Goal: Task Accomplishment & Management: Complete application form

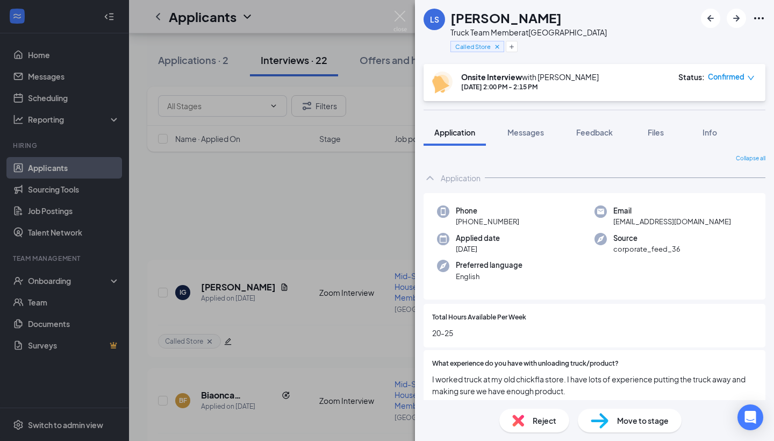
scroll to position [777, 0]
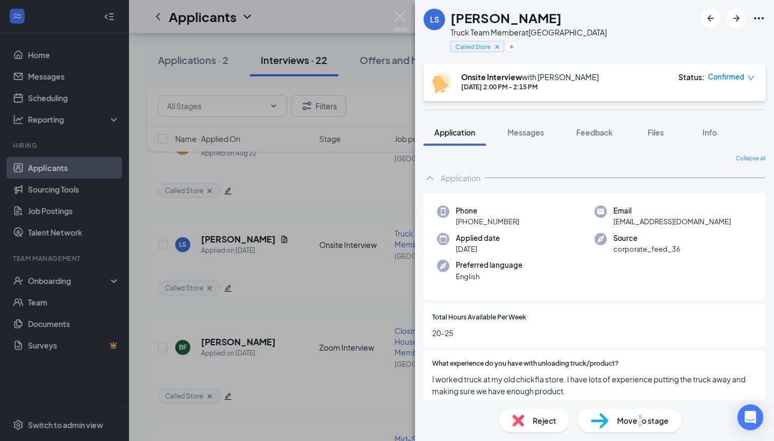
click at [640, 424] on span "Move to stage" at bounding box center [643, 420] width 52 height 12
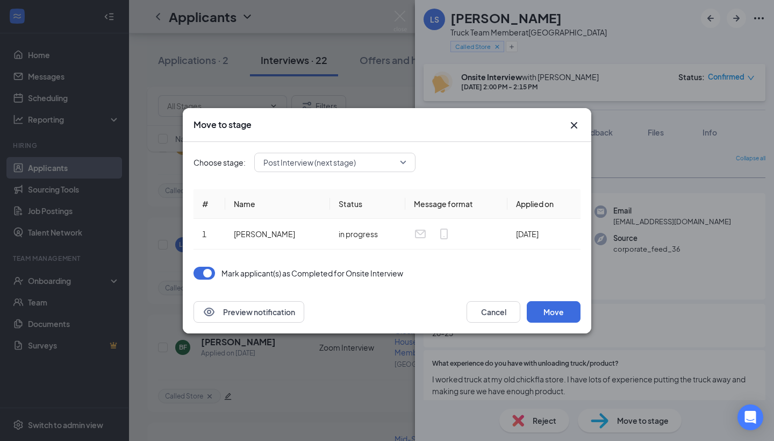
click at [376, 160] on span "Post Interview (next stage)" at bounding box center [329, 162] width 133 height 16
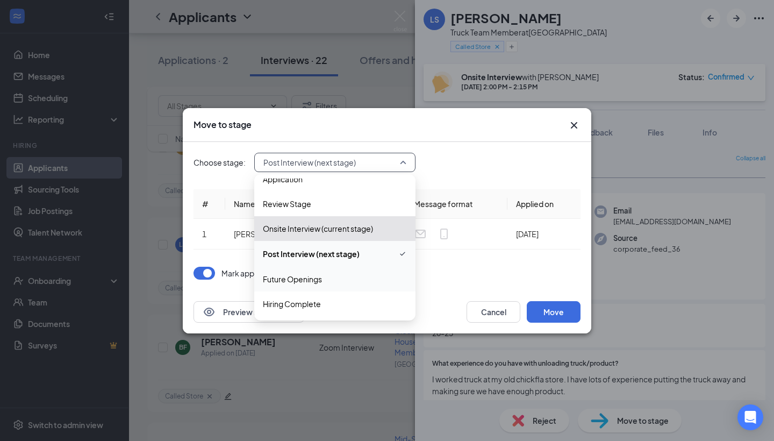
scroll to position [12, 0]
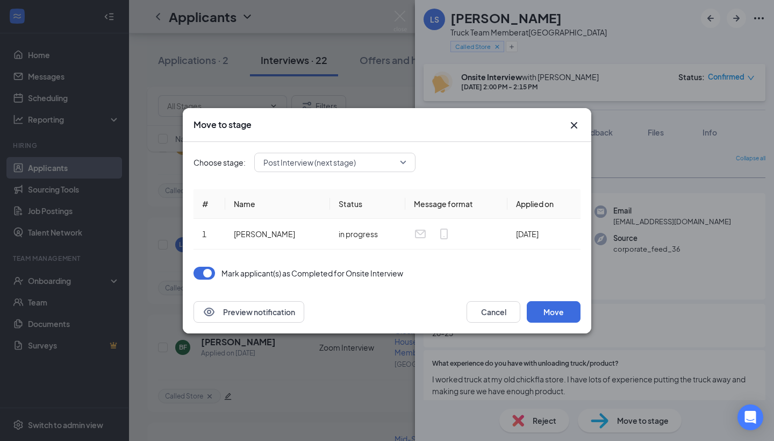
click at [453, 255] on div "Choose stage: Post Interview (next stage) 3946354 4055593 4055600 Application R…" at bounding box center [387, 216] width 387 height 148
drag, startPoint x: 539, startPoint y: 301, endPoint x: 454, endPoint y: 263, distance: 92.9
click at [454, 263] on div "Move to stage Choose stage: Post Interview (next stage) 3946354 4055593 4055600…" at bounding box center [387, 220] width 409 height 225
click at [349, 162] on span "Post Interview (next stage)" at bounding box center [309, 162] width 92 height 16
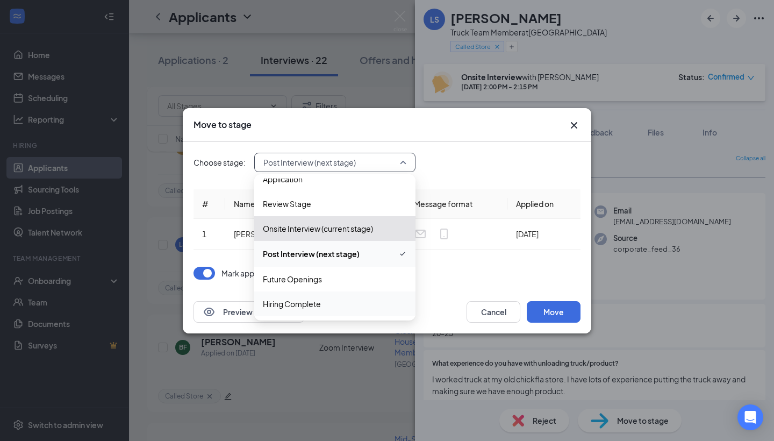
click at [334, 301] on span "Hiring Complete" at bounding box center [335, 304] width 144 height 12
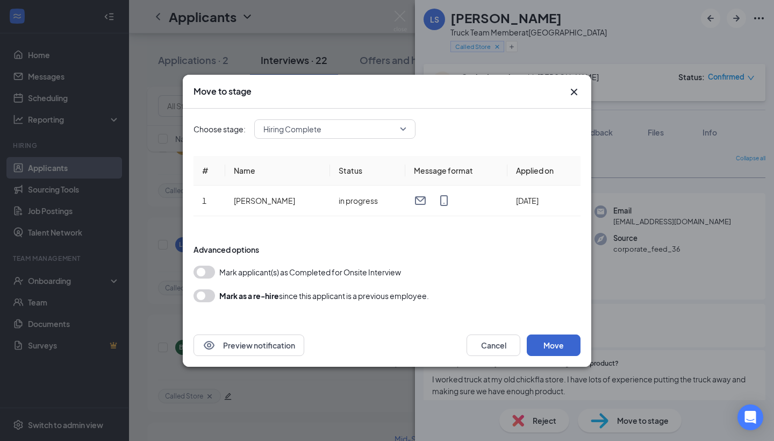
click at [552, 353] on button "Move" at bounding box center [554, 345] width 54 height 22
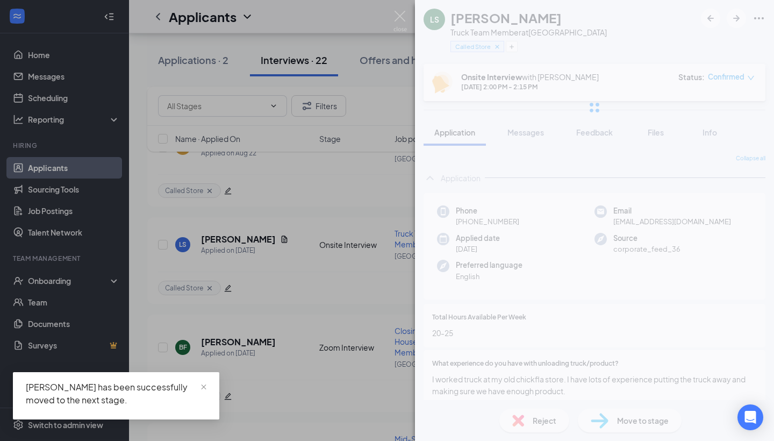
click at [324, 285] on div "LS Logan Sesler Truck Team Member at College Downs Called Store Onsite Intervie…" at bounding box center [387, 220] width 774 height 441
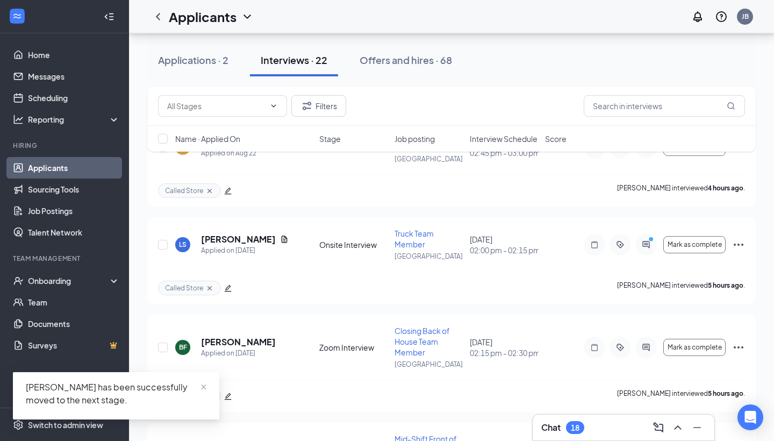
click at [391, 76] on div "Applications · 2 Interviews · 22 Offers and hires · 68" at bounding box center [451, 60] width 609 height 54
click at [393, 62] on div "Offers and hires · 69" at bounding box center [403, 59] width 92 height 13
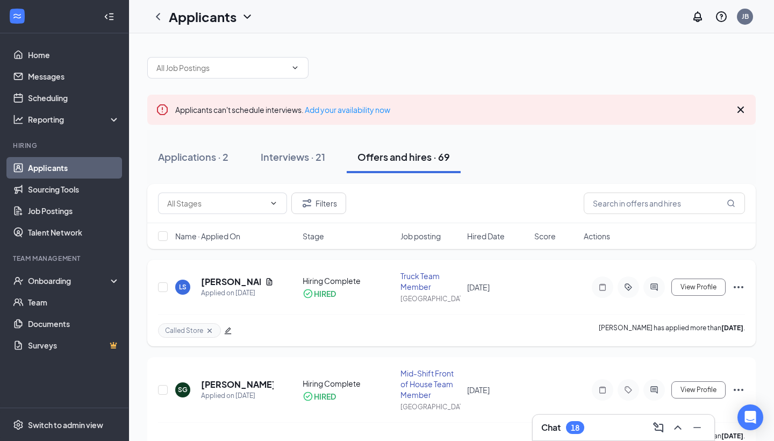
click at [521, 315] on div "Called Store Logan Sesler has applied more than 5 days ago ." at bounding box center [451, 330] width 587 height 32
click at [233, 282] on h5 "[PERSON_NAME]" at bounding box center [231, 282] width 60 height 12
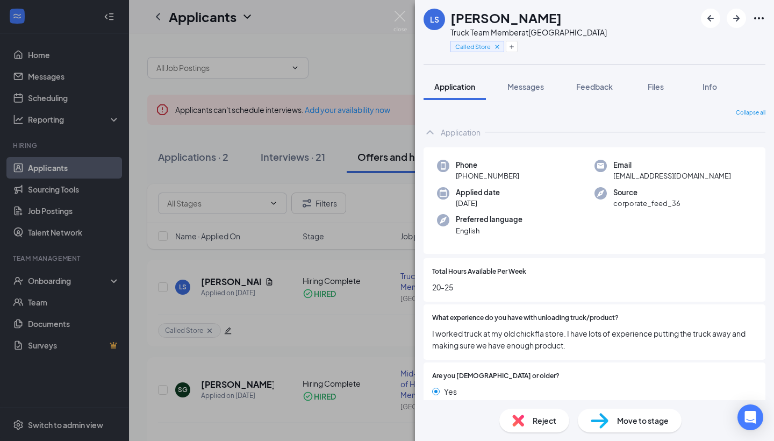
click at [625, 421] on span "Move to stage" at bounding box center [643, 420] width 52 height 12
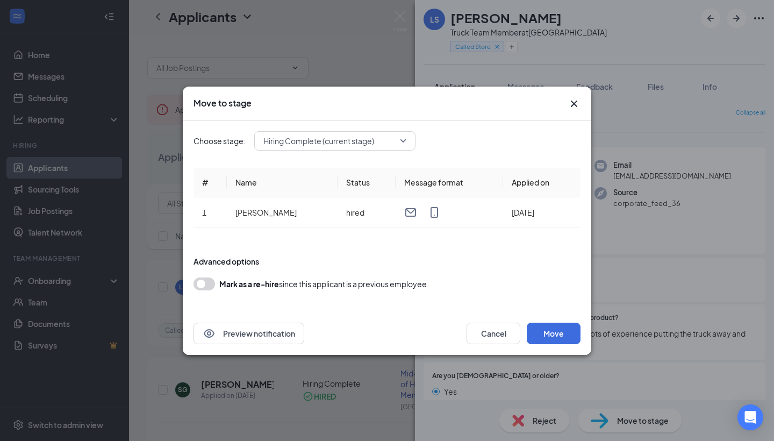
click at [393, 137] on span "Hiring Complete (current stage)" at bounding box center [329, 141] width 133 height 16
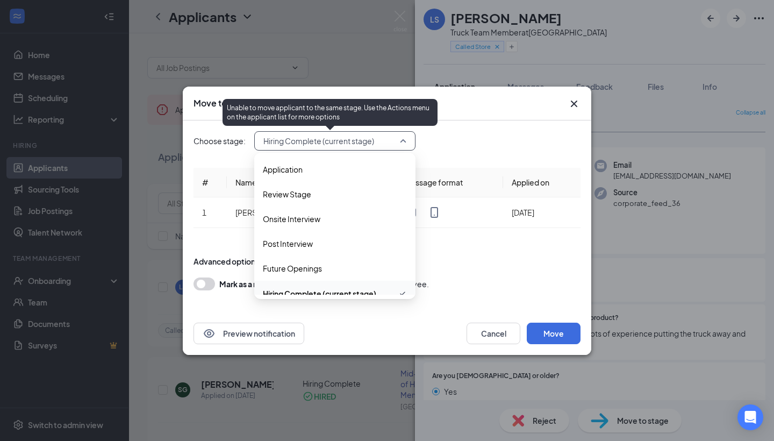
scroll to position [12, 0]
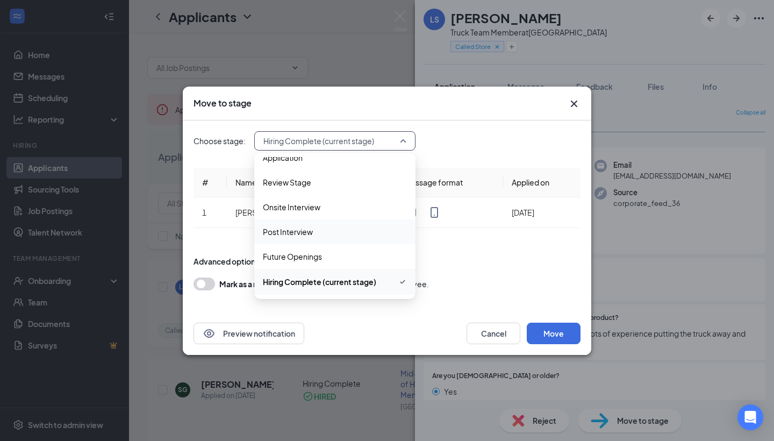
click at [370, 230] on span "Post Interview" at bounding box center [335, 232] width 144 height 12
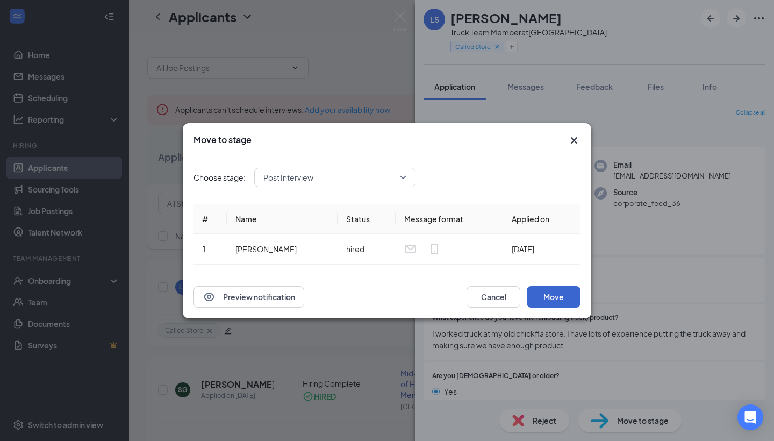
click at [548, 296] on button "Move" at bounding box center [554, 297] width 54 height 22
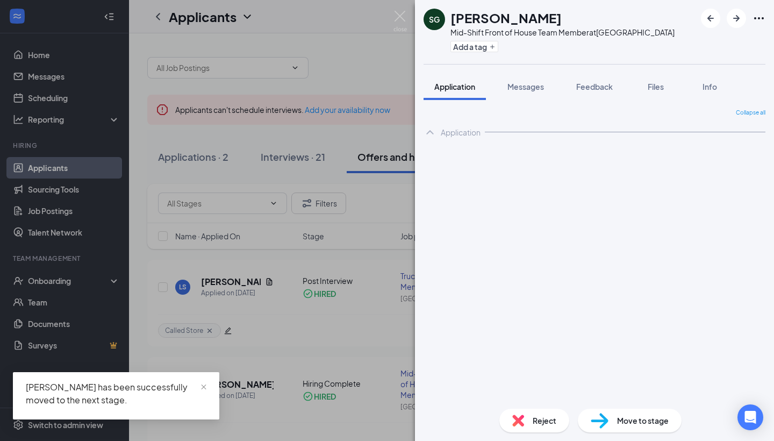
click at [366, 312] on div "SG Sesen Ghirmai Mid-Shift Front of House Team Member at College Downs Add a ta…" at bounding box center [387, 220] width 774 height 441
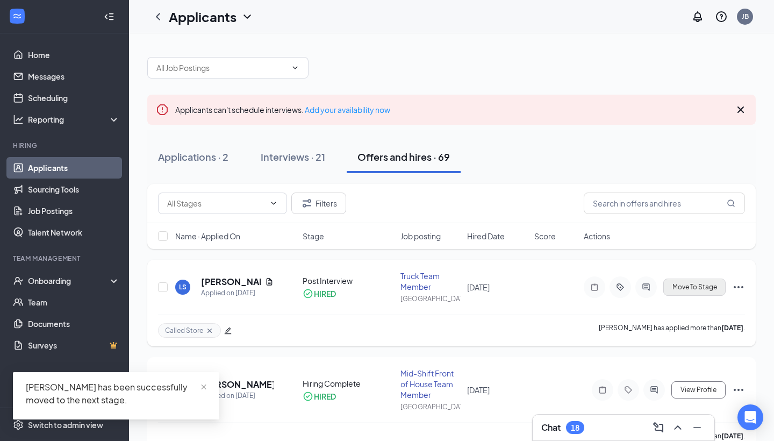
click at [706, 294] on button "Move To Stage" at bounding box center [694, 286] width 62 height 17
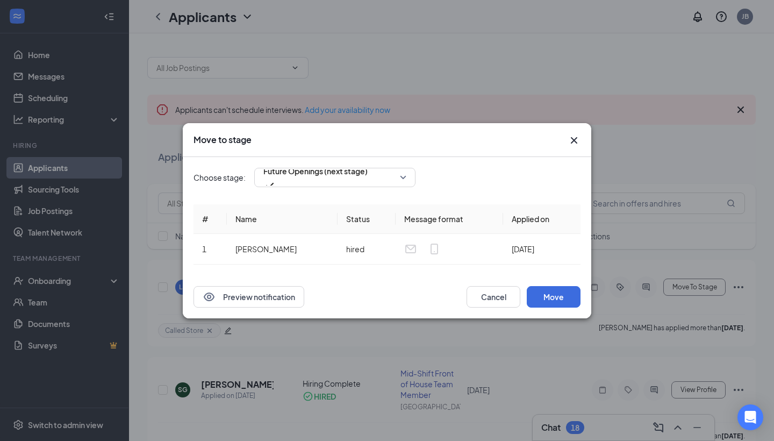
click at [575, 137] on icon "Cross" at bounding box center [574, 140] width 13 height 13
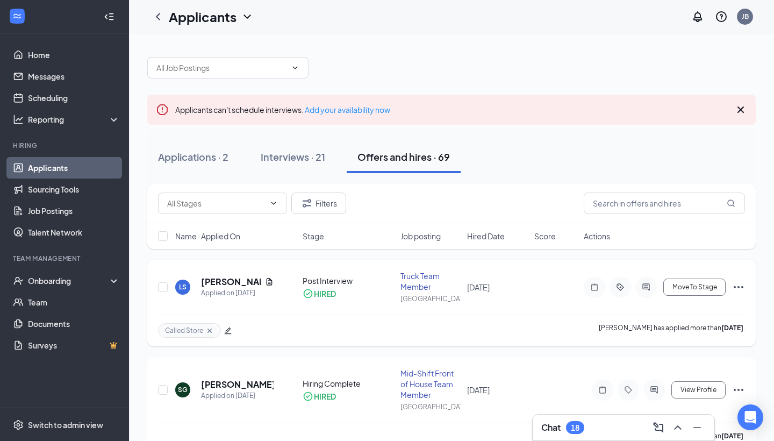
click at [740, 287] on icon "Ellipses" at bounding box center [738, 287] width 13 height 13
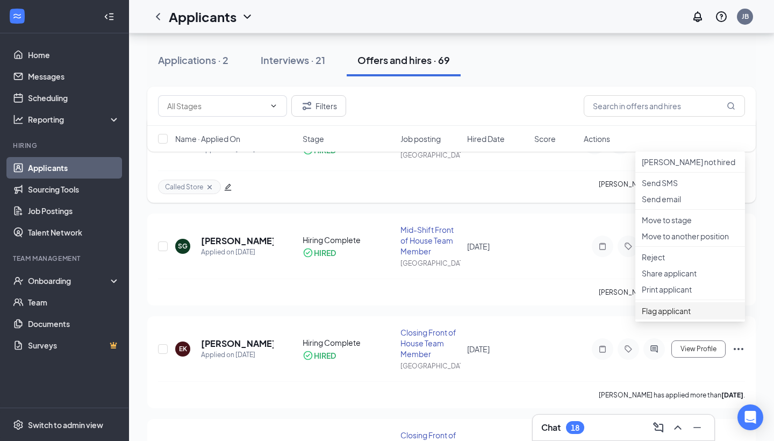
scroll to position [91, 0]
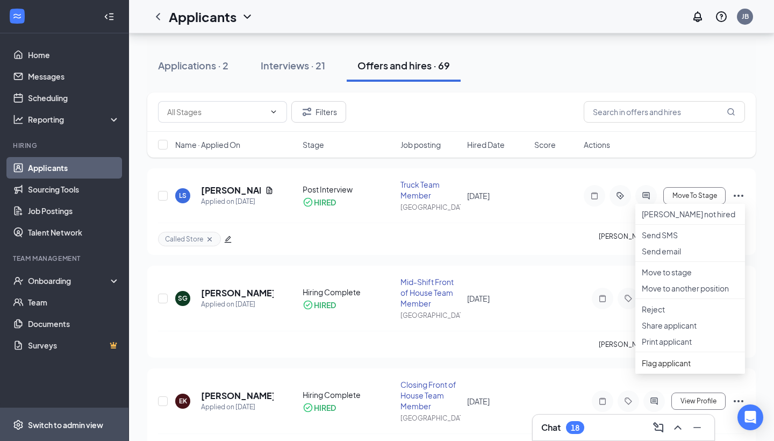
click at [58, 410] on span "Switch to admin view" at bounding box center [74, 424] width 92 height 33
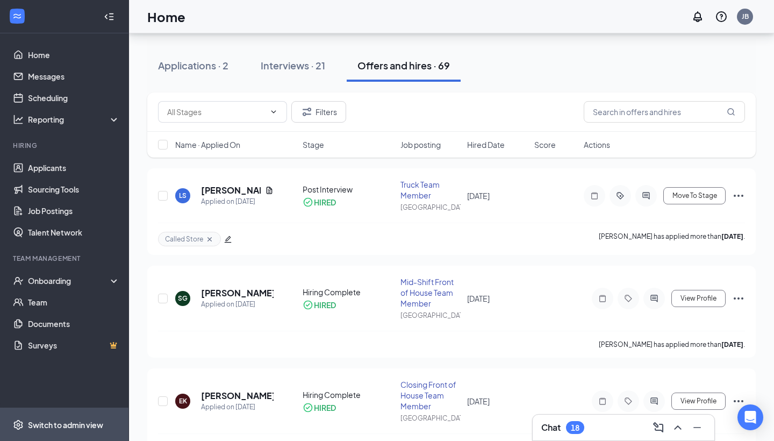
click at [58, 411] on span "Switch to admin view" at bounding box center [74, 424] width 92 height 33
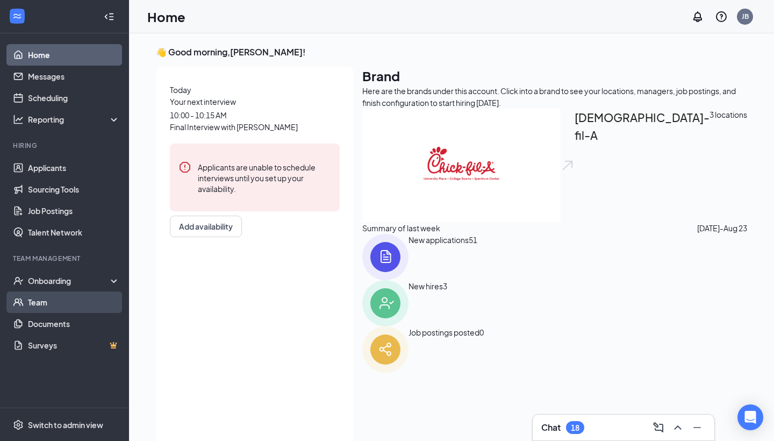
click at [89, 295] on link "Team" at bounding box center [74, 302] width 92 height 22
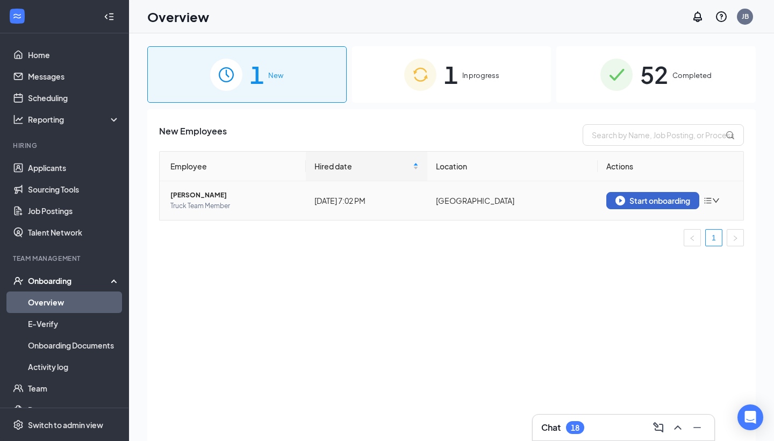
click at [655, 207] on button "Start onboarding" at bounding box center [652, 200] width 93 height 17
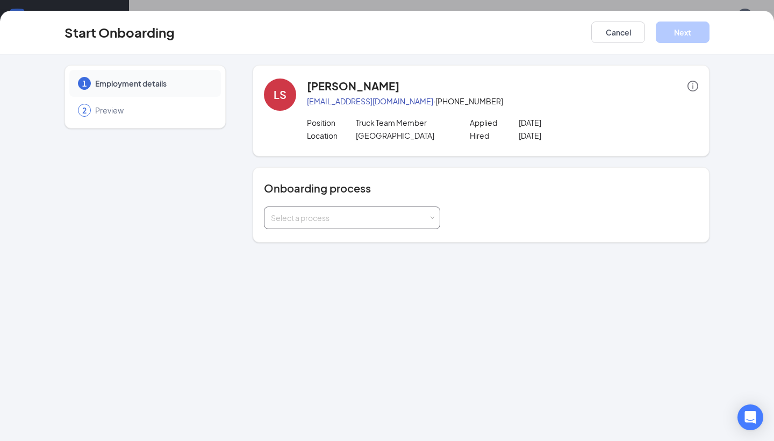
click at [401, 224] on div "Select a process" at bounding box center [352, 218] width 162 height 22
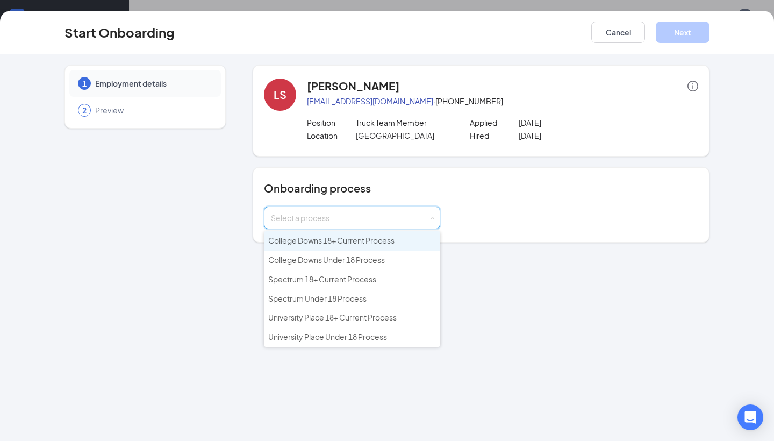
click at [383, 244] on span "College Downs 18+ Current Process" at bounding box center [331, 240] width 126 height 10
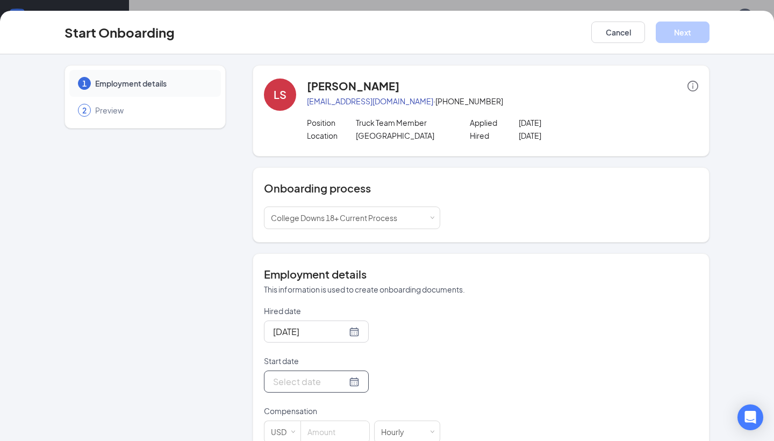
click at [354, 388] on div at bounding box center [316, 381] width 87 height 13
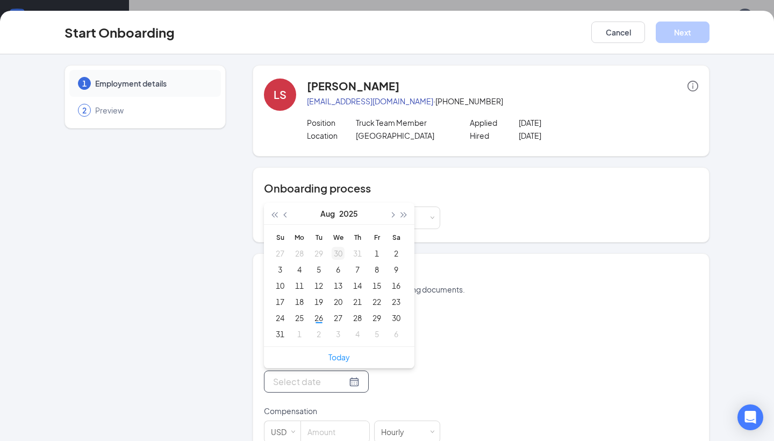
type input "Sep 3, 2025"
type input "Aug 6, 2025"
type input "Jul 30, 2025"
type input "Aug 5, 2025"
type input "Aug 12, 2025"
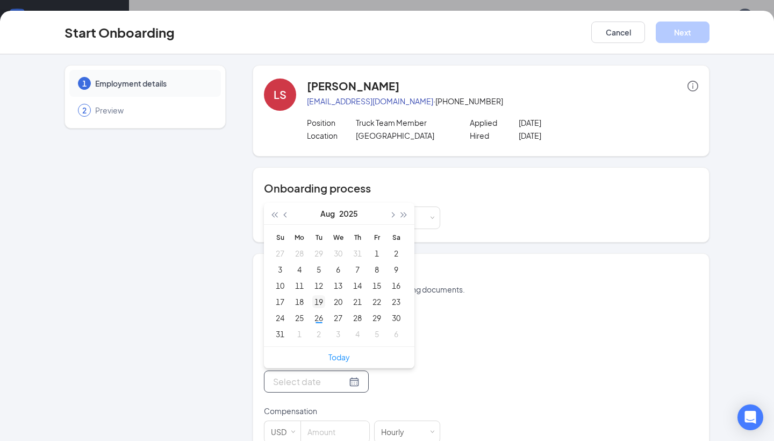
type input "Aug 19, 2025"
type input "[DATE]"
click at [319, 314] on div "26" at bounding box center [318, 317] width 13 height 13
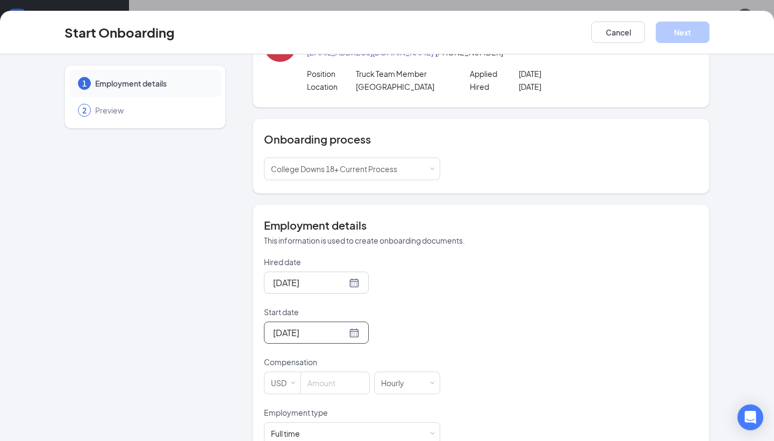
scroll to position [77, 0]
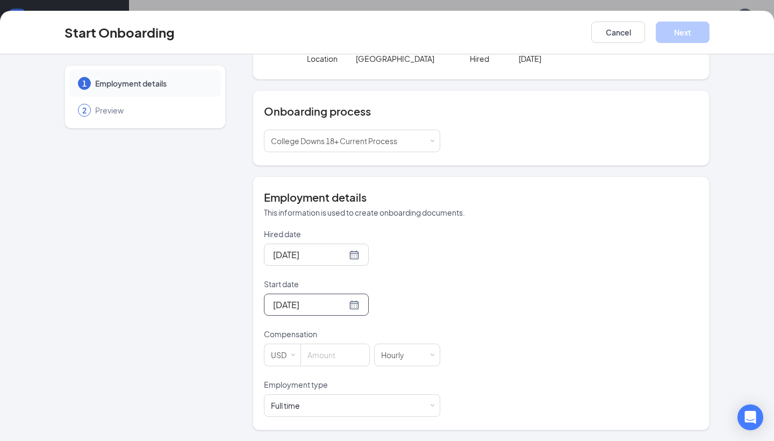
click at [313, 341] on div "Compensation" at bounding box center [352, 335] width 176 height 15
click at [314, 350] on input at bounding box center [335, 355] width 68 height 22
type input "14.5"
click at [313, 398] on div "Full time Works 30+ hours per week and is reasonably expected to work" at bounding box center [352, 406] width 162 height 22
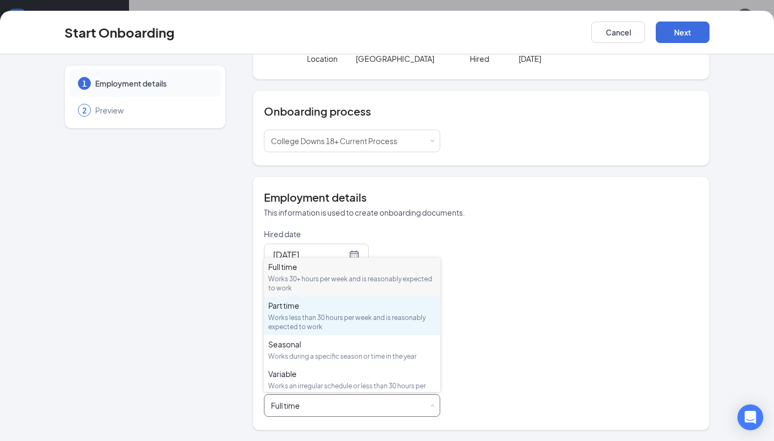
click at [347, 311] on div "Part time Works less than 30 hours per week and is reasonably expected to work" at bounding box center [352, 315] width 168 height 31
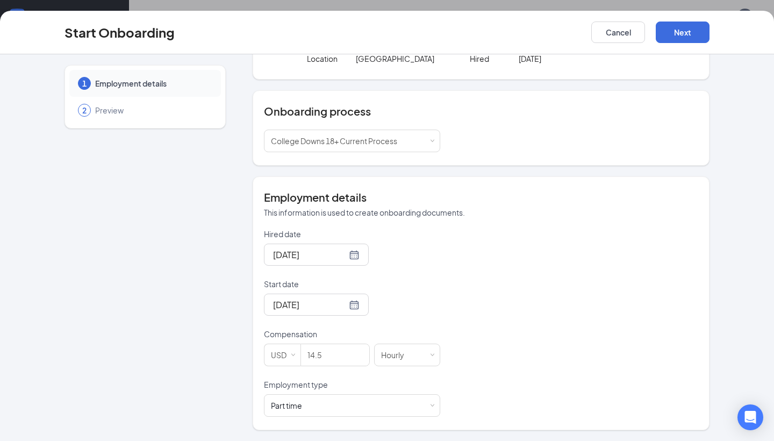
click at [470, 324] on div "Hired date Aug 26, 2025 Start date Aug 26, 2025 Aug 2025 Su Mo Tu We Th Fr Sa 2…" at bounding box center [481, 322] width 434 height 188
click at [688, 33] on button "Next" at bounding box center [683, 33] width 54 height 22
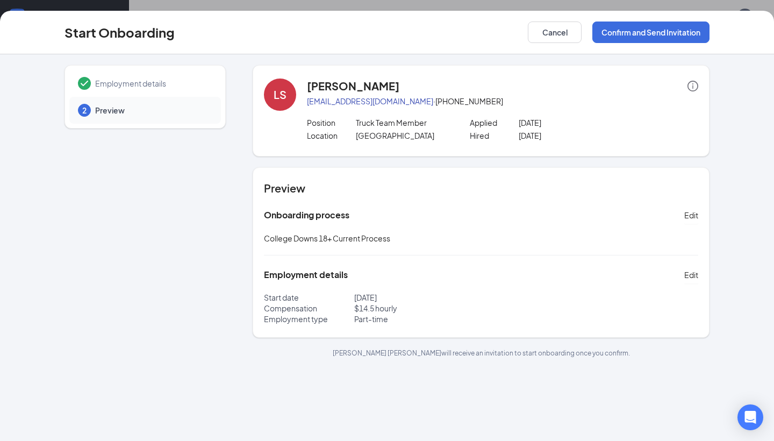
scroll to position [0, 0]
click at [662, 39] on button "Confirm and Send Invitation" at bounding box center [650, 33] width 117 height 22
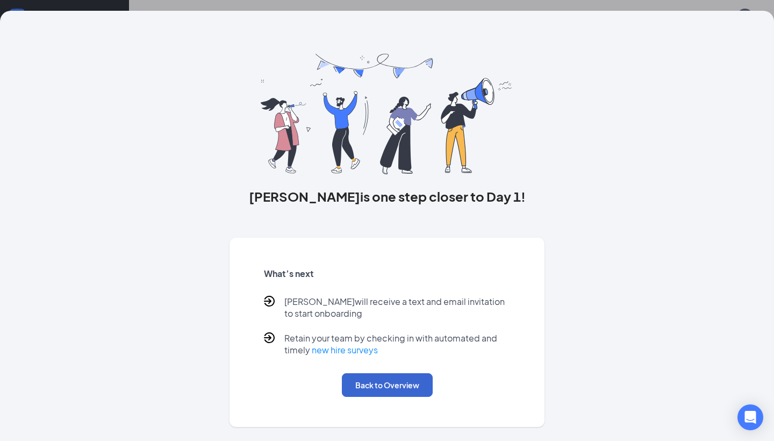
click at [378, 391] on button "Back to Overview" at bounding box center [387, 385] width 91 height 24
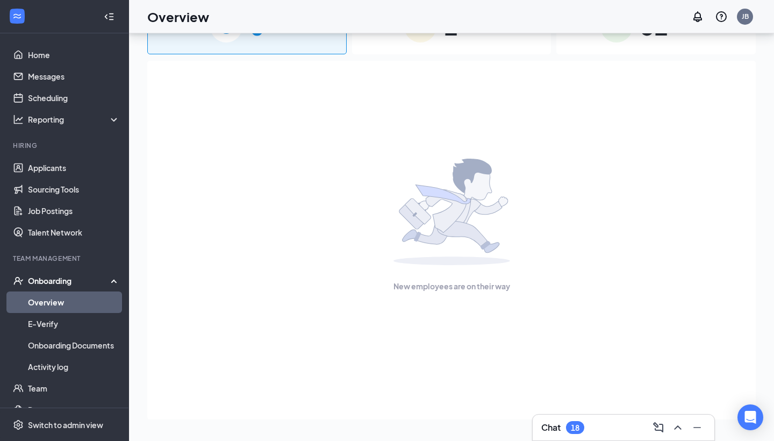
click at [38, 302] on link "Overview" at bounding box center [74, 302] width 92 height 22
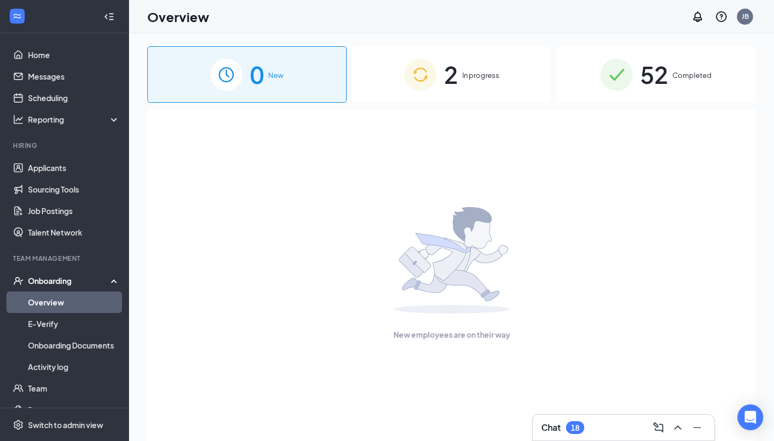
scroll to position [-1, 0]
click at [424, 82] on img at bounding box center [420, 75] width 32 height 32
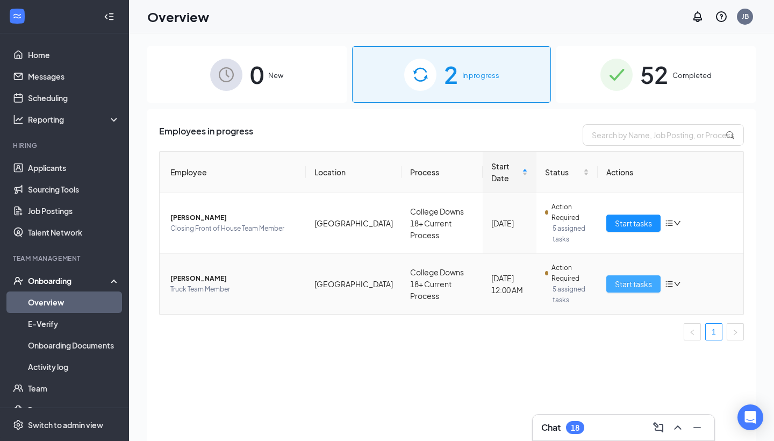
click at [645, 281] on span "Start tasks" at bounding box center [633, 284] width 37 height 12
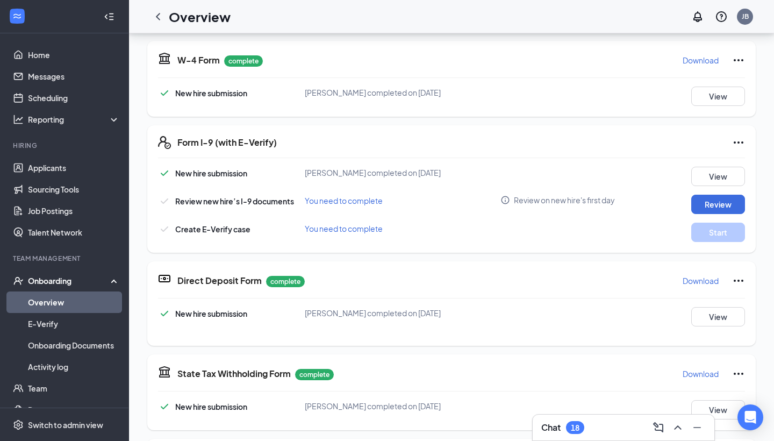
scroll to position [184, 0]
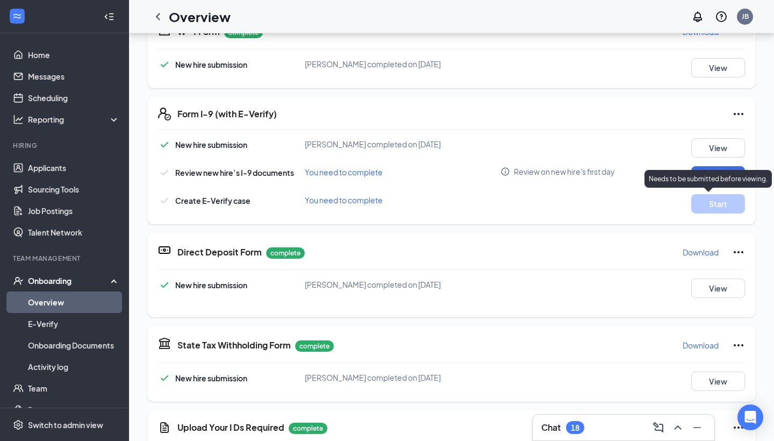
click at [707, 179] on p "Needs to be submitted before viewing." at bounding box center [708, 178] width 119 height 9
click at [708, 173] on button "Review" at bounding box center [718, 175] width 54 height 19
type input "08/26/2025"
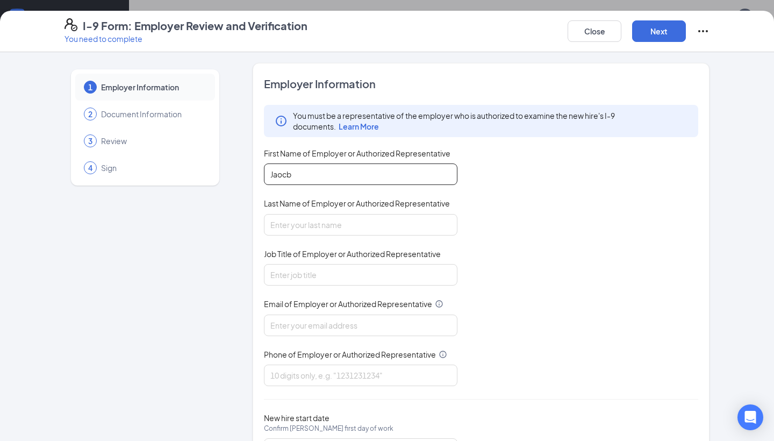
type input "Jaocb"
click at [593, 42] on div "Close Next" at bounding box center [639, 31] width 142 height 26
click at [593, 39] on button "Close" at bounding box center [595, 31] width 54 height 22
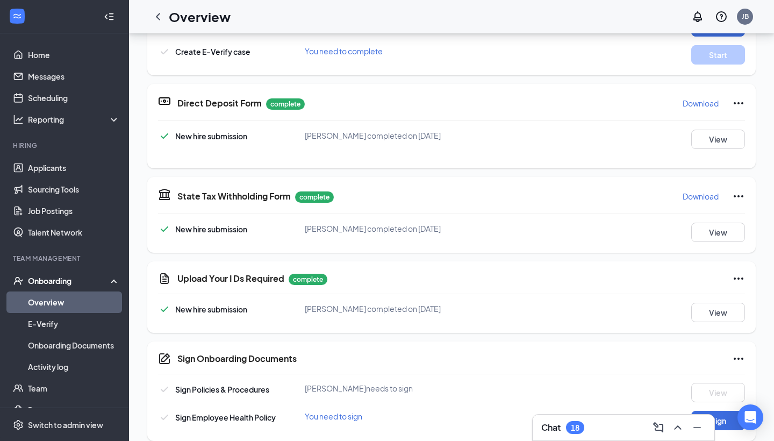
scroll to position [483, 0]
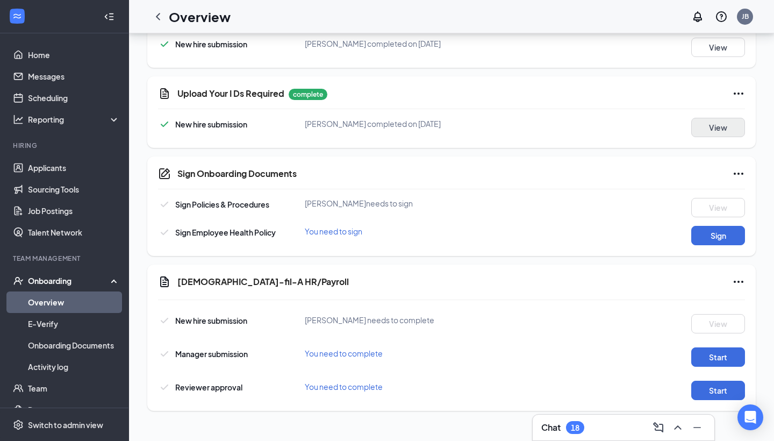
click at [740, 134] on button "View" at bounding box center [718, 127] width 54 height 19
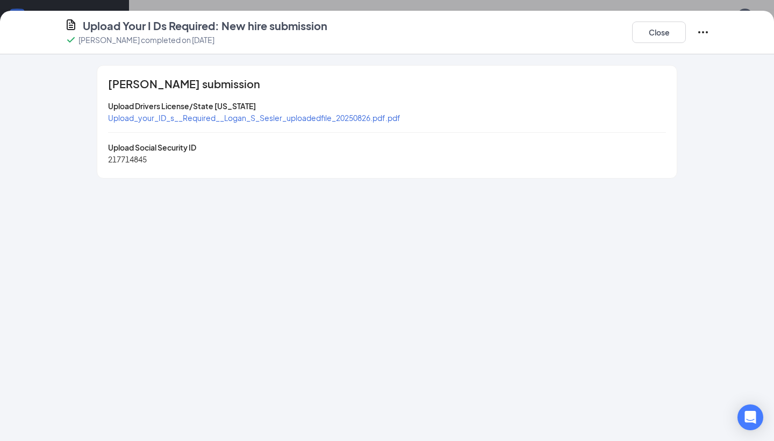
click at [232, 123] on div "Upload_your_ID_s__Required__Logan_S_Sesler_uploadedfile_20250826.pdf.pdf" at bounding box center [254, 118] width 292 height 12
click at [133, 158] on span "217714845" at bounding box center [127, 159] width 39 height 10
copy span "217714845"
click at [212, 120] on span "Upload_your_ID_s__Required__Logan_S_Sesler_uploadedfile_20250826.pdf.pdf" at bounding box center [254, 118] width 292 height 10
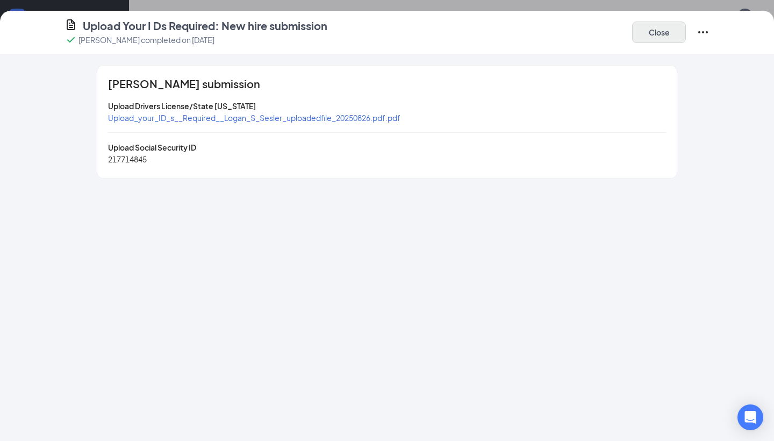
click at [655, 39] on button "Close" at bounding box center [659, 33] width 54 height 22
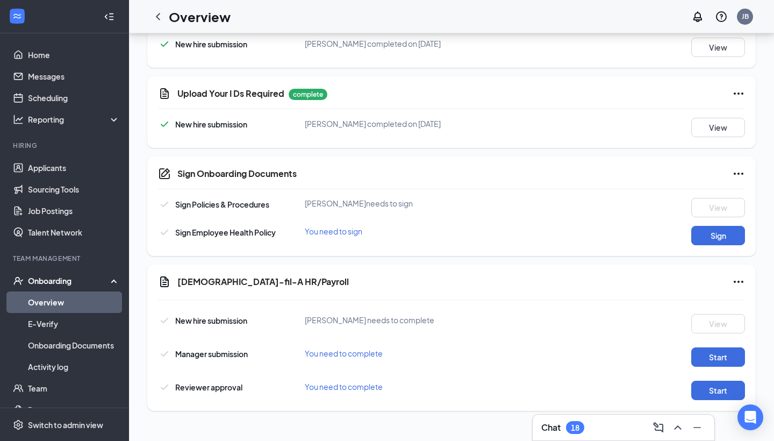
drag, startPoint x: 718, startPoint y: 231, endPoint x: 608, endPoint y: 230, distance: 109.7
click at [608, 230] on div "Sign Employee Health Policy You need to sign Sign" at bounding box center [451, 235] width 587 height 19
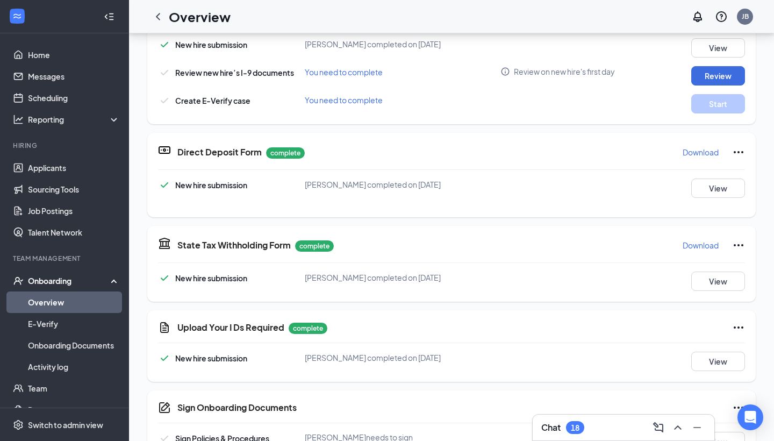
scroll to position [423, 0]
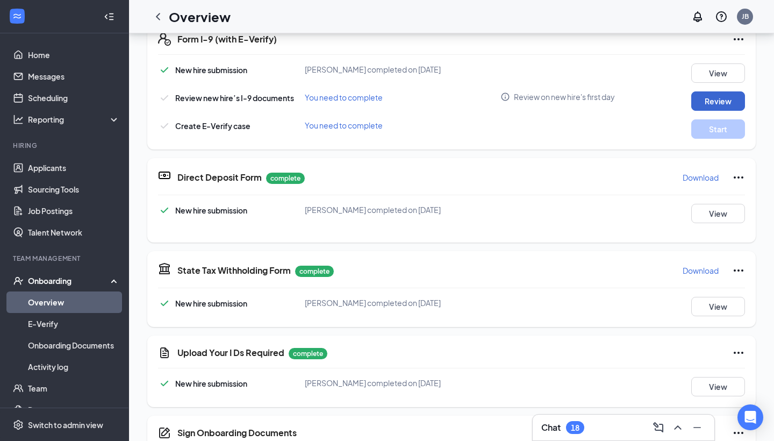
click at [712, 106] on button "Review" at bounding box center [718, 100] width 54 height 19
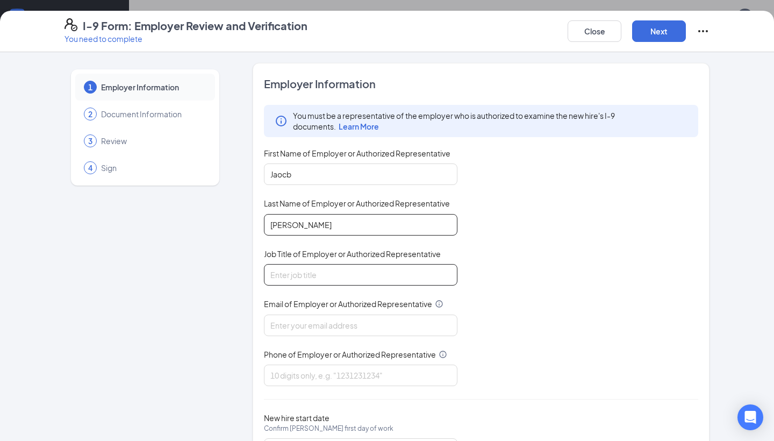
type input "Berg"
type input "Operating Partner"
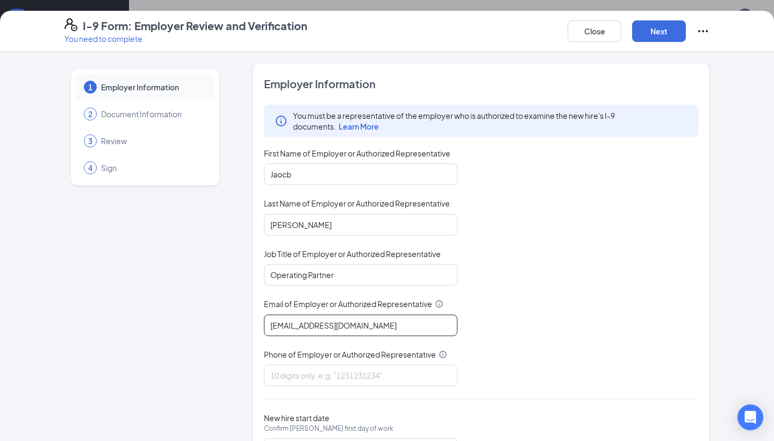
type input "cfacollegedowns@gmail.com"
click at [349, 355] on span "Phone of Employer or Authorized Representative" at bounding box center [350, 354] width 172 height 11
click at [349, 364] on input "Phone of Employer or Authorized Representative" at bounding box center [361, 375] width 194 height 22
click at [346, 371] on input "Phone of Employer or Authorized Representative" at bounding box center [361, 375] width 194 height 22
type input "2057451050"
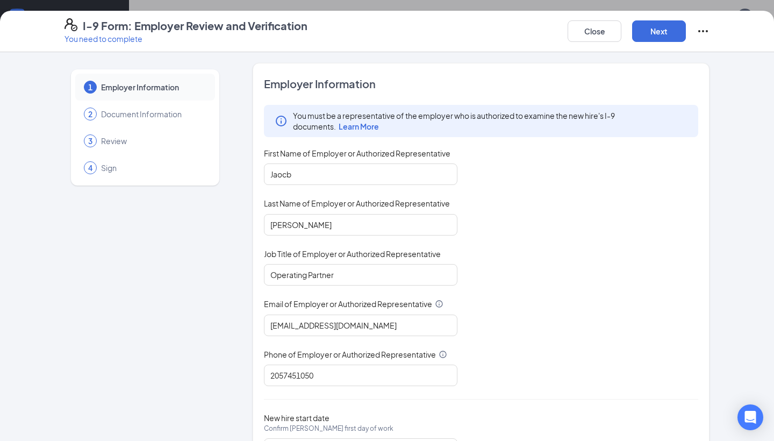
click at [548, 332] on div "You must be a representative of the employer who is authorized to examine the n…" at bounding box center [481, 252] width 434 height 294
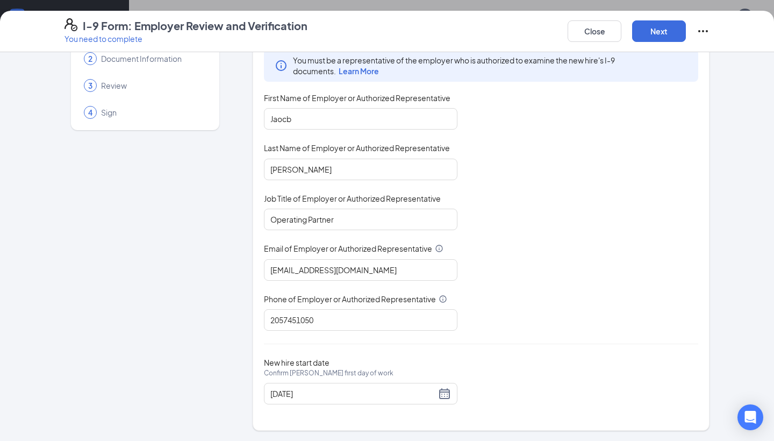
scroll to position [55, 0]
click at [654, 42] on div "Close Next" at bounding box center [639, 31] width 142 height 26
click at [659, 33] on button "Next" at bounding box center [659, 31] width 54 height 22
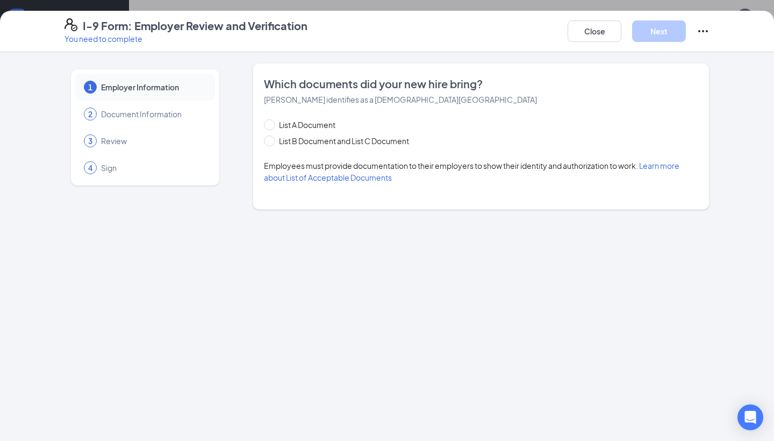
scroll to position [0, 0]
click at [288, 145] on span "List B Document and List C Document" at bounding box center [344, 141] width 139 height 12
click at [271, 143] on input "List B Document and List C Document" at bounding box center [268, 139] width 8 height 8
radio input "true"
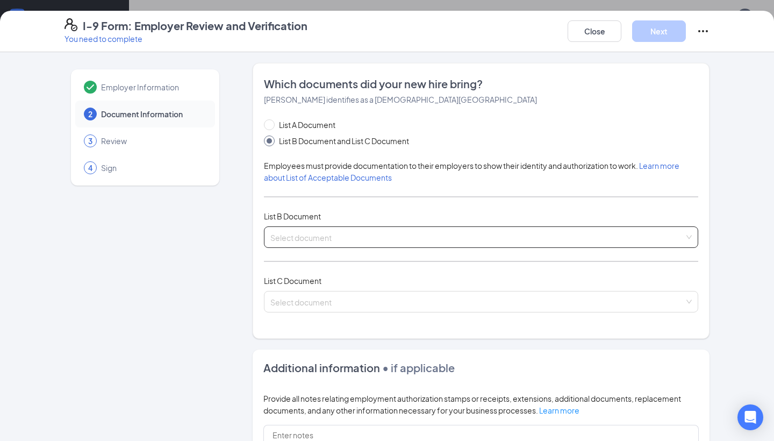
click at [300, 227] on input "search" at bounding box center [477, 235] width 414 height 16
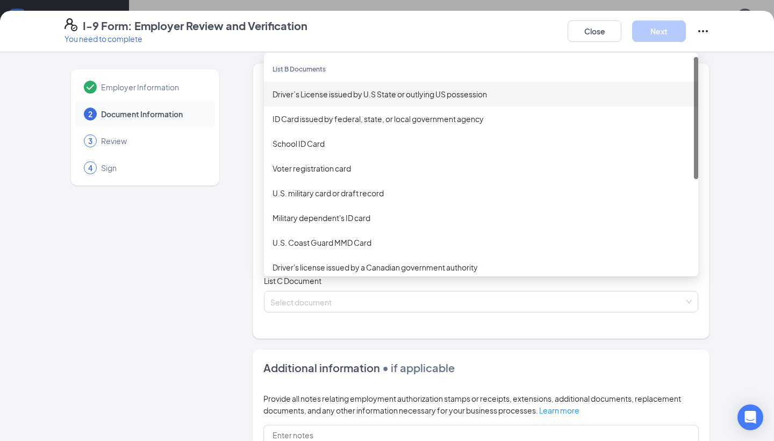
click at [352, 98] on div "Driver’s License issued by U.S State or outlying US possession" at bounding box center [481, 94] width 417 height 12
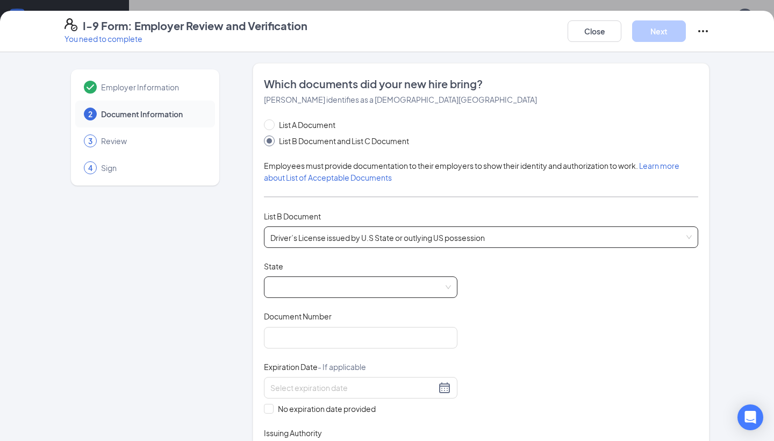
click at [330, 290] on span at bounding box center [360, 287] width 181 height 20
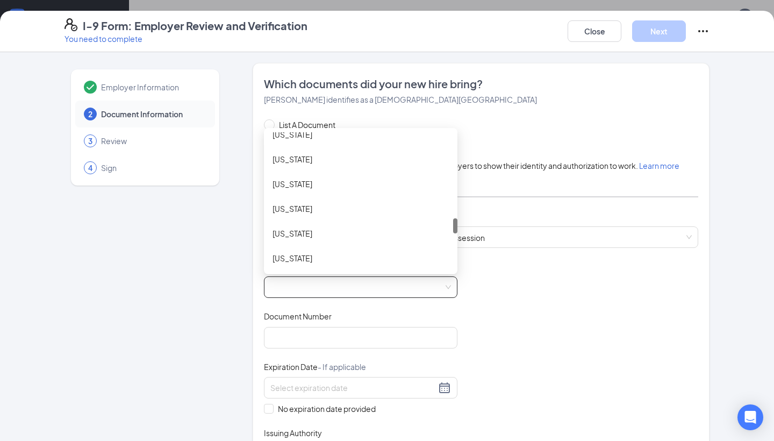
scroll to position [784, 0]
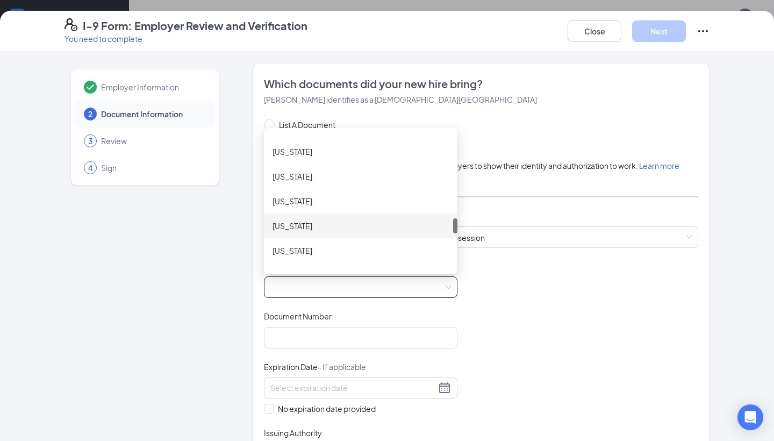
click at [342, 227] on div "North Carolina" at bounding box center [361, 226] width 176 height 12
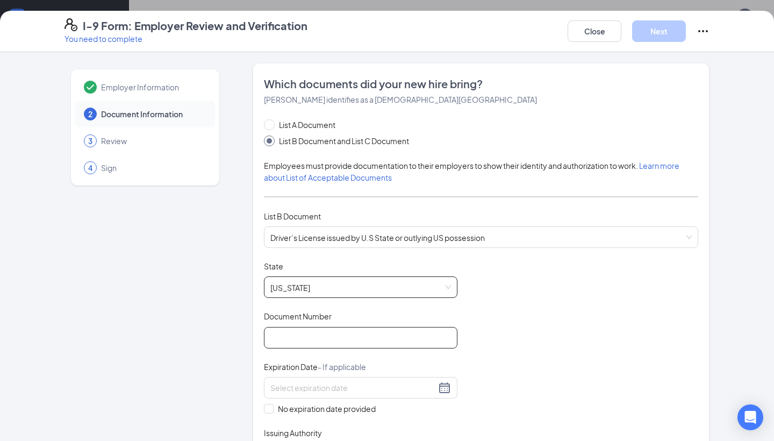
click at [327, 345] on input "Document Number" at bounding box center [361, 338] width 194 height 22
type input "000041537838"
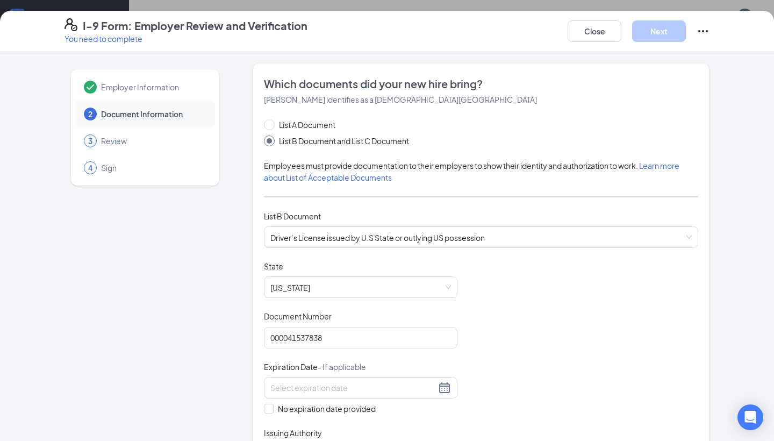
click at [617, 274] on div "Document Title Driver’s License issued by U.S State or outlying US possession S…" at bounding box center [481, 363] width 434 height 204
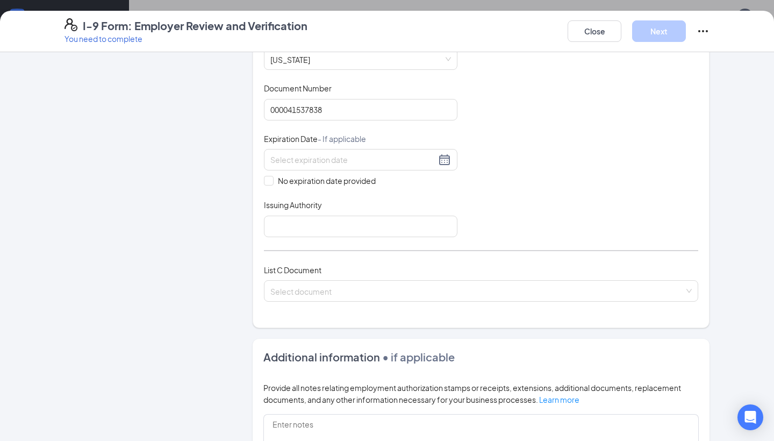
click at [761, 2] on div "I-9 Form: Employer Review and Verification You need to complete Close Next Empl…" at bounding box center [387, 220] width 774 height 441
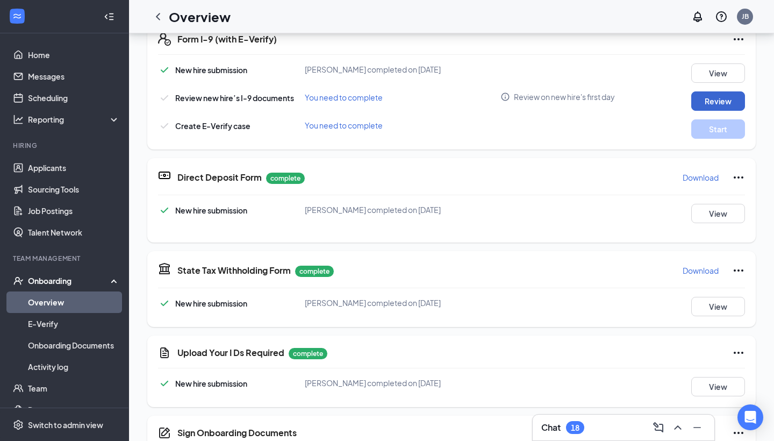
click at [729, 98] on button "Review" at bounding box center [718, 100] width 54 height 19
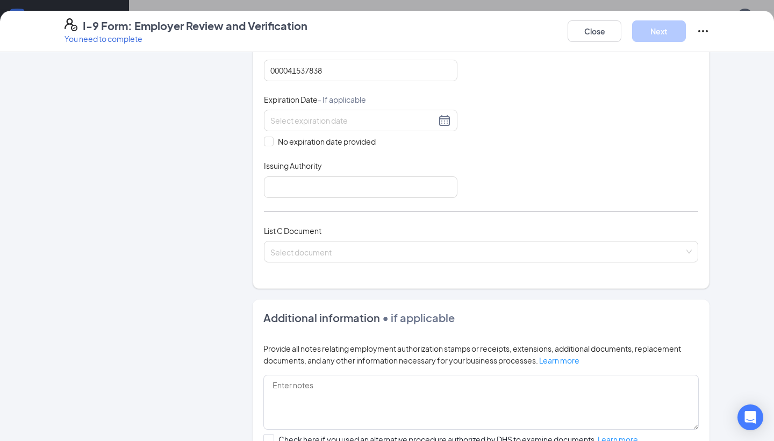
scroll to position [265, 0]
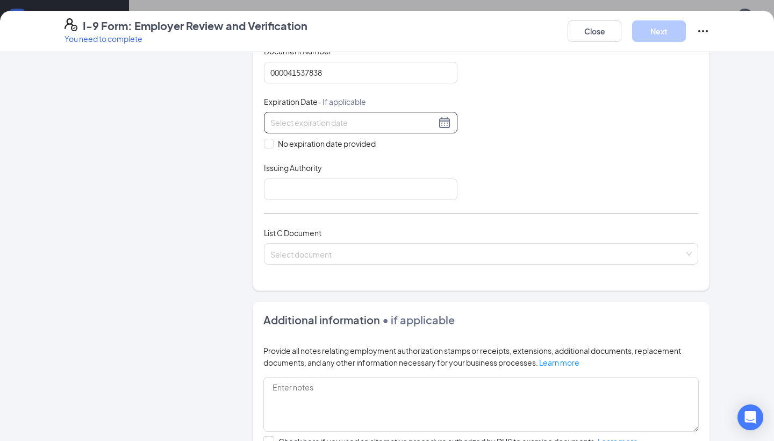
click at [363, 121] on input at bounding box center [353, 123] width 166 height 12
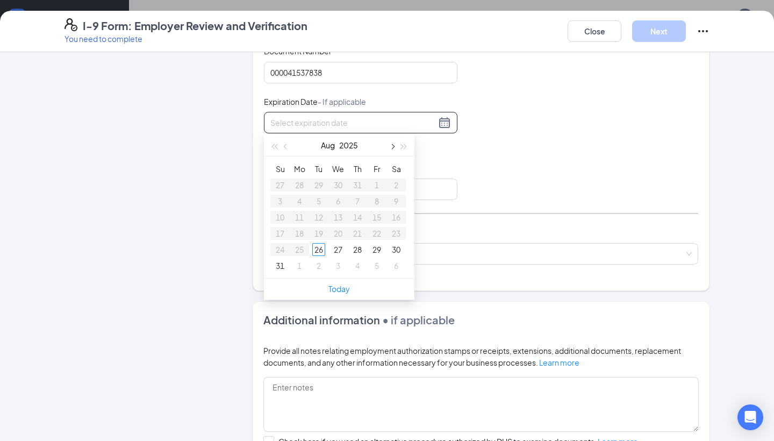
click at [391, 147] on span "button" at bounding box center [391, 146] width 5 height 5
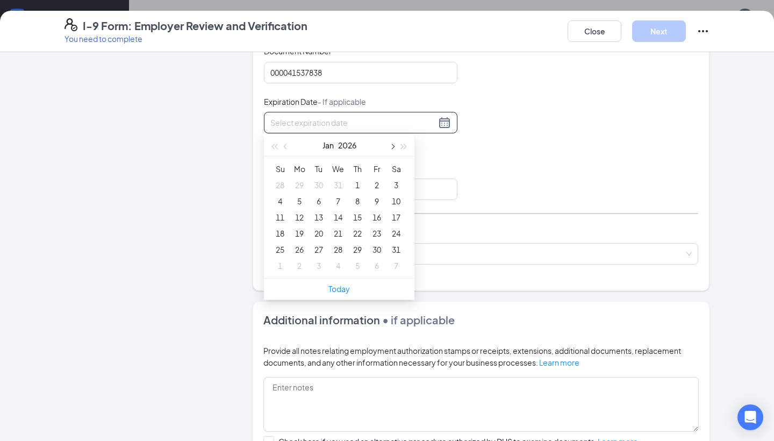
click at [391, 147] on span "button" at bounding box center [391, 146] width 5 height 5
type input "02/05/2026"
type input "02/11/2026"
type input "02/12/2026"
type input "02/18/2026"
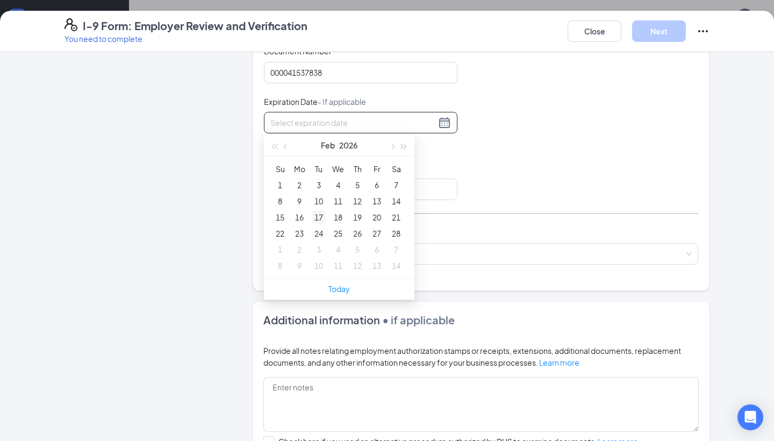
type input "02/17/2026"
type input "02/24/2026"
type input "02/25/2026"
click at [334, 232] on div "25" at bounding box center [338, 233] width 13 height 13
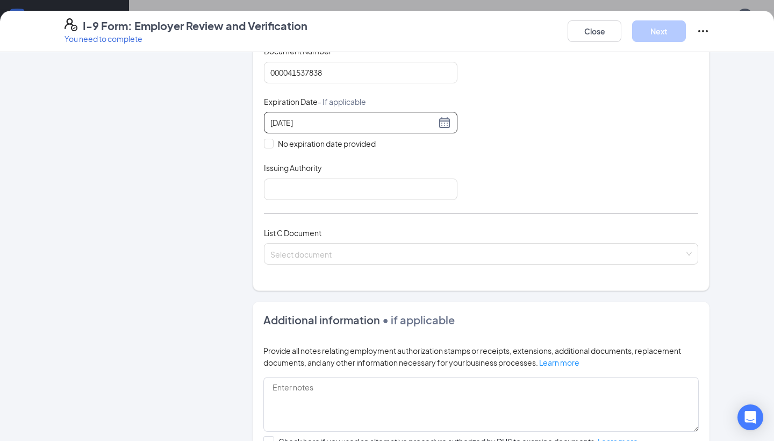
click at [411, 206] on div "List A Document List B Document and List C Document Employees must provide docu…" at bounding box center [481, 66] width 434 height 424
click at [421, 181] on input "Issuing Authority" at bounding box center [361, 189] width 194 height 22
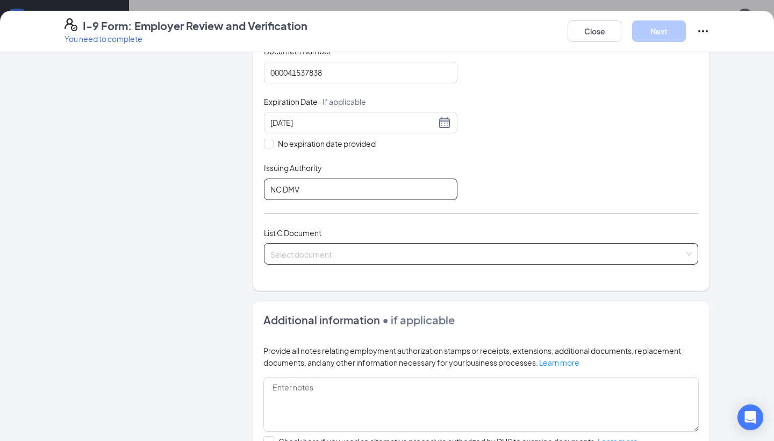
click at [412, 258] on span at bounding box center [477, 254] width 414 height 20
type input "NC DMV"
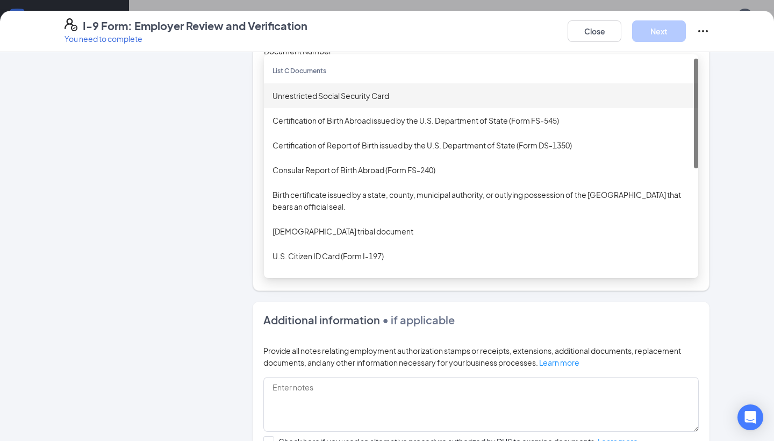
click at [438, 100] on div "Unrestricted Social Security Card" at bounding box center [481, 95] width 434 height 25
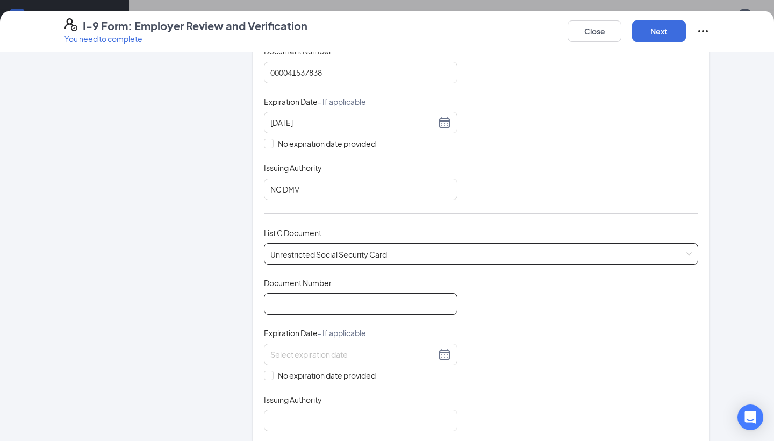
click at [414, 293] on input "Document Number" at bounding box center [361, 304] width 194 height 22
paste input "217714845"
type input "217714845"
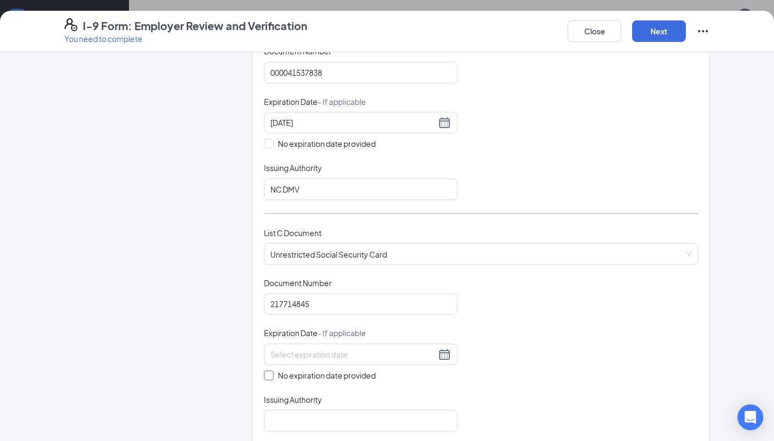
click at [273, 377] on label "No expiration date provided" at bounding box center [361, 375] width 194 height 12
click at [271, 377] on input "No expiration date provided" at bounding box center [268, 374] width 8 height 8
checkbox input "true"
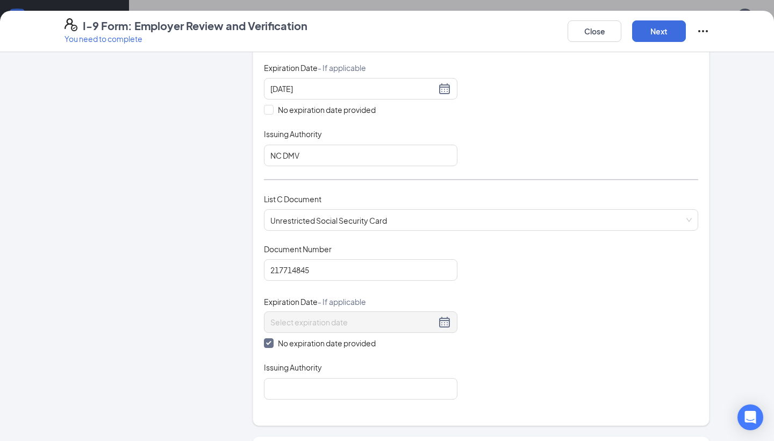
scroll to position [339, 0]
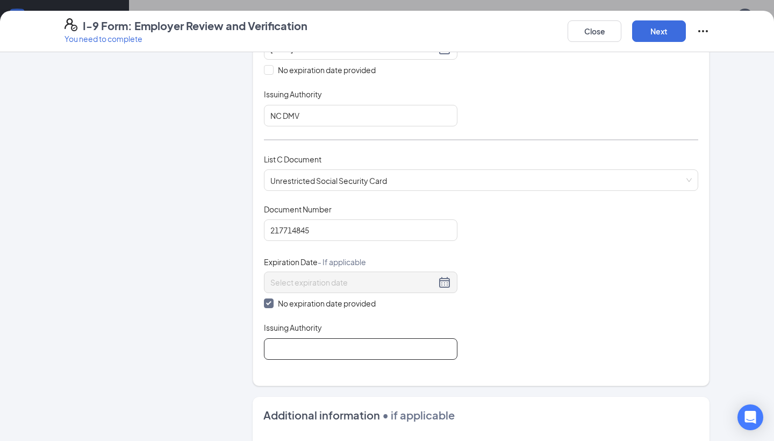
click at [292, 351] on input "Issuing Authority" at bounding box center [361, 349] width 194 height 22
type input "Social Security Administration"
drag, startPoint x: 292, startPoint y: 351, endPoint x: 409, endPoint y: 387, distance: 121.9
click at [409, 387] on form "Which documents did your new hire bring? Logan S Sesler identifies as a citizen…" at bounding box center [481, 191] width 457 height 935
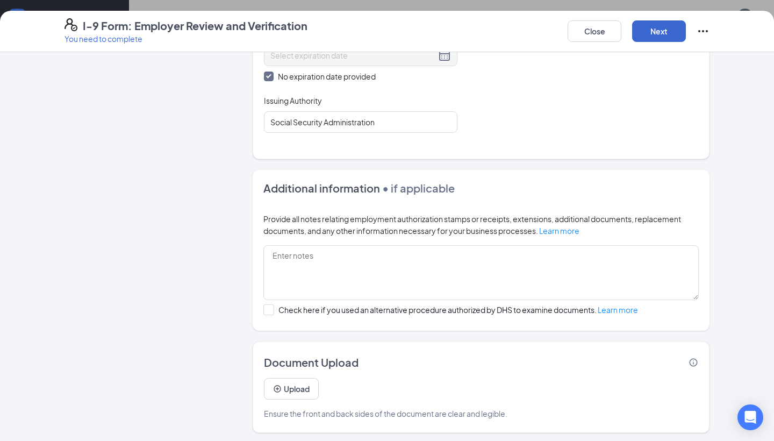
scroll to position [595, 0]
click at [663, 37] on button "Next" at bounding box center [659, 31] width 54 height 22
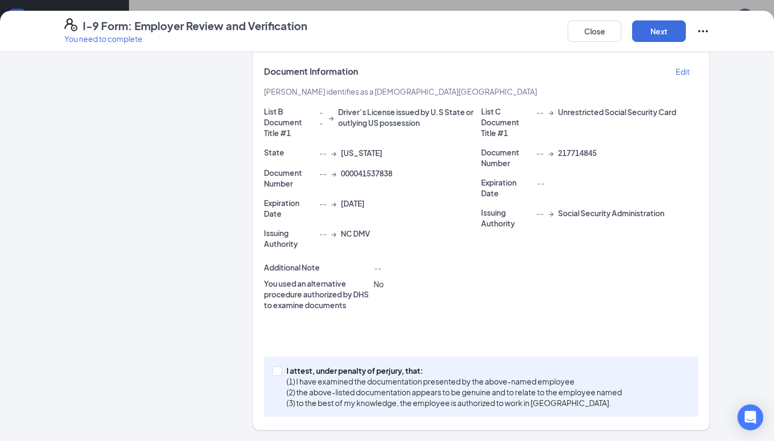
scroll to position [228, 0]
click at [320, 384] on p "(1) I have examined the documentation presented by the above-named employee" at bounding box center [454, 381] width 335 height 11
click at [280, 374] on input "I attest, under penalty of perjury, that: (1) I have examined the documentation…" at bounding box center [277, 371] width 8 height 8
checkbox input "true"
click at [668, 32] on button "Next" at bounding box center [659, 31] width 54 height 22
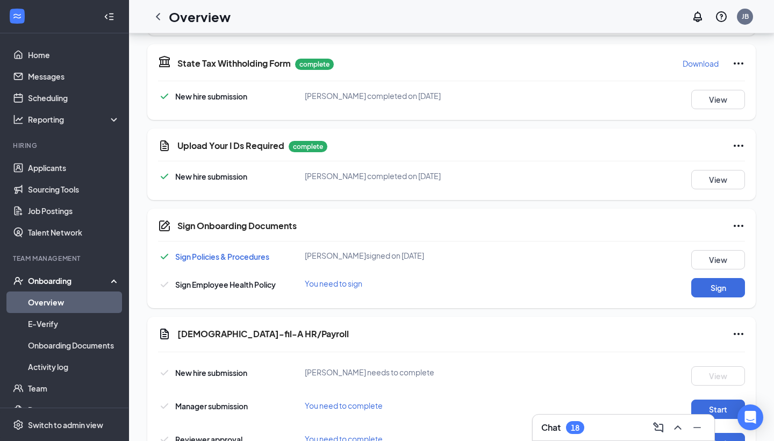
scroll to position [112, 0]
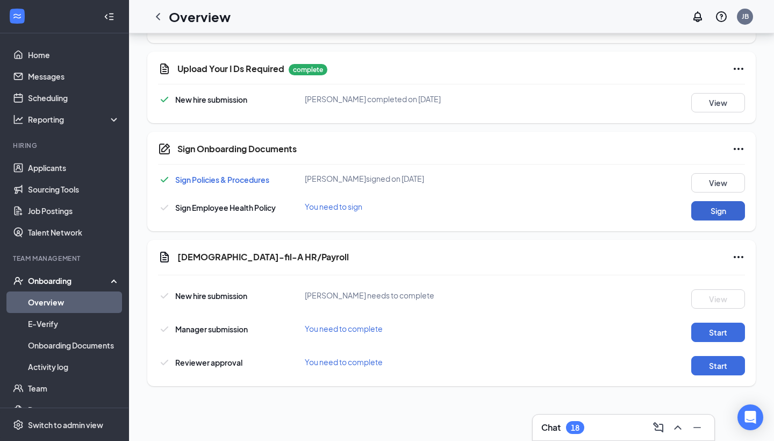
click at [717, 216] on button "Sign" at bounding box center [718, 210] width 54 height 19
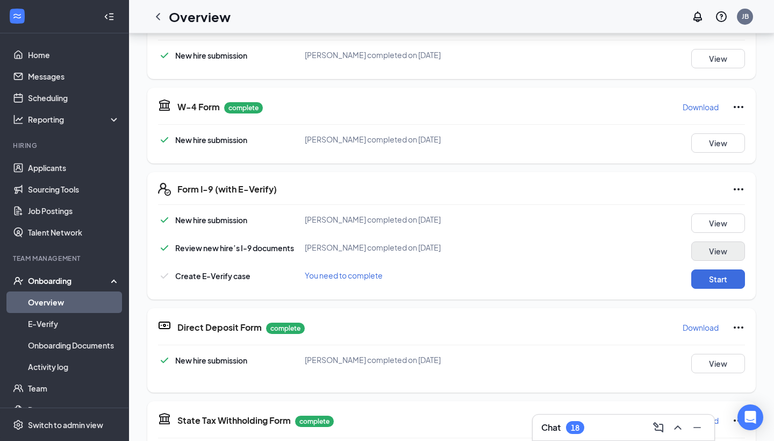
scroll to position [195, 0]
click at [708, 273] on button "Start" at bounding box center [718, 279] width 54 height 19
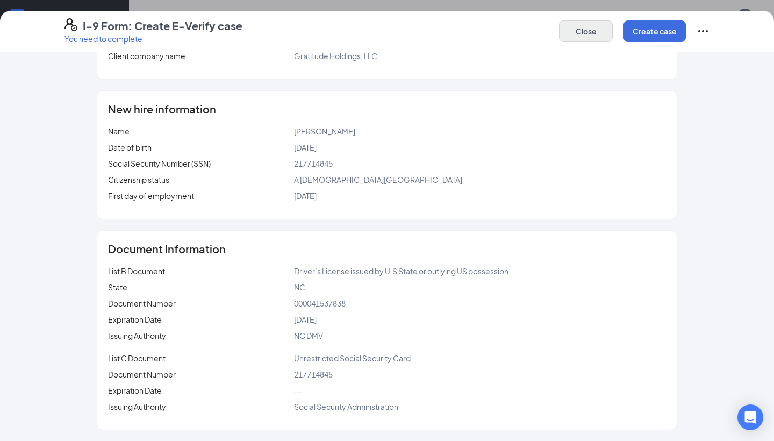
scroll to position [347, 0]
click at [641, 26] on button "Create case" at bounding box center [655, 31] width 62 height 22
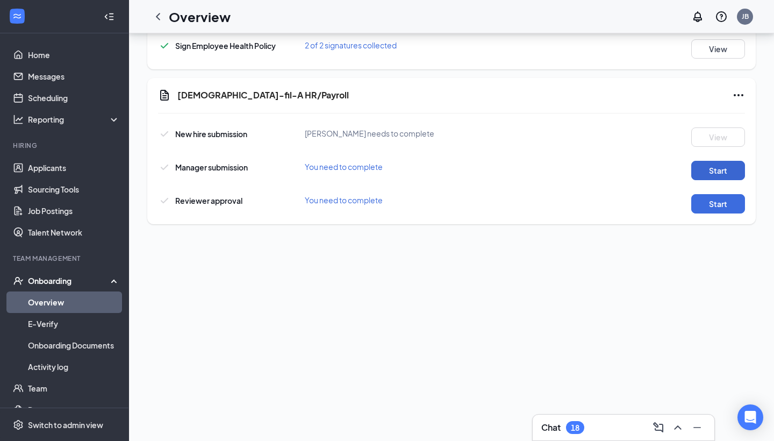
scroll to position [746, 0]
click at [704, 161] on button "Start" at bounding box center [718, 170] width 54 height 19
click at [718, 206] on button "Start" at bounding box center [718, 203] width 54 height 19
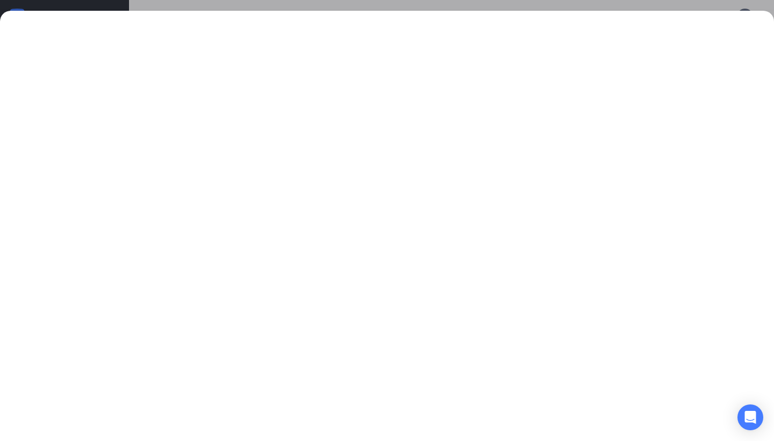
click at [615, 9] on div at bounding box center [387, 220] width 774 height 441
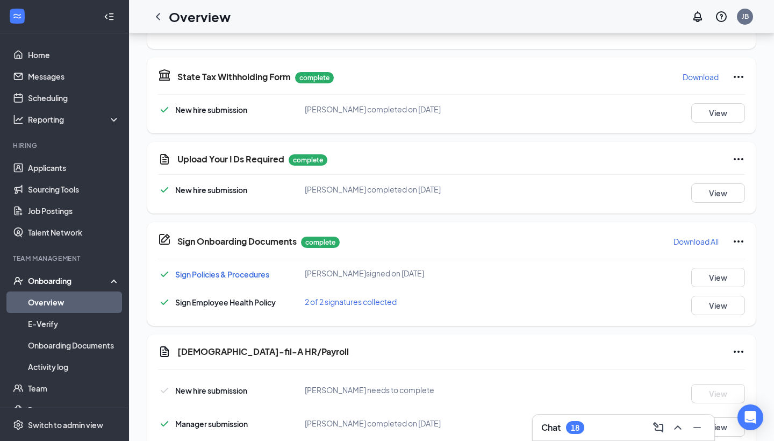
scroll to position [560, 0]
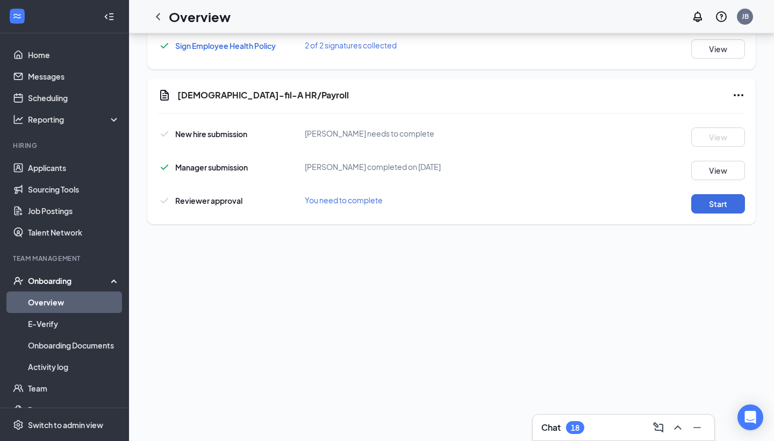
scroll to position [746, 0]
click at [713, 195] on button "Start" at bounding box center [718, 203] width 54 height 19
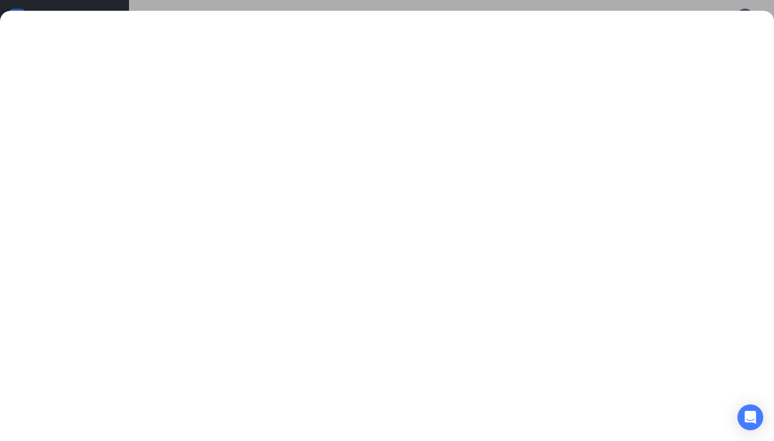
click at [593, 12] on div at bounding box center [387, 226] width 774 height 430
click at [593, 2] on div at bounding box center [387, 220] width 774 height 441
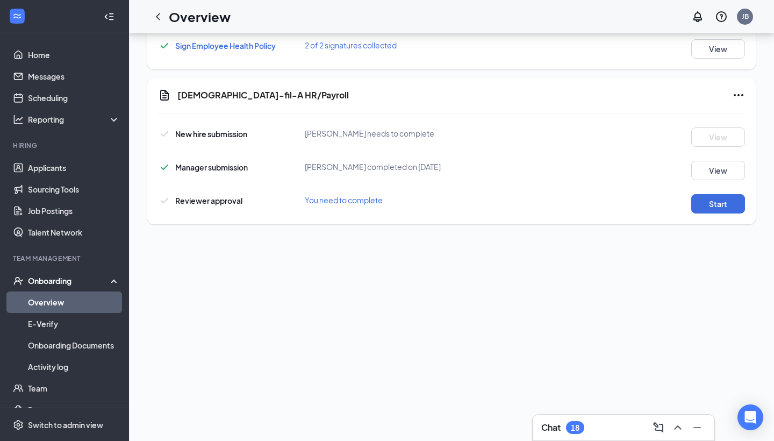
scroll to position [70, 0]
click at [734, 205] on button "Start" at bounding box center [718, 203] width 54 height 19
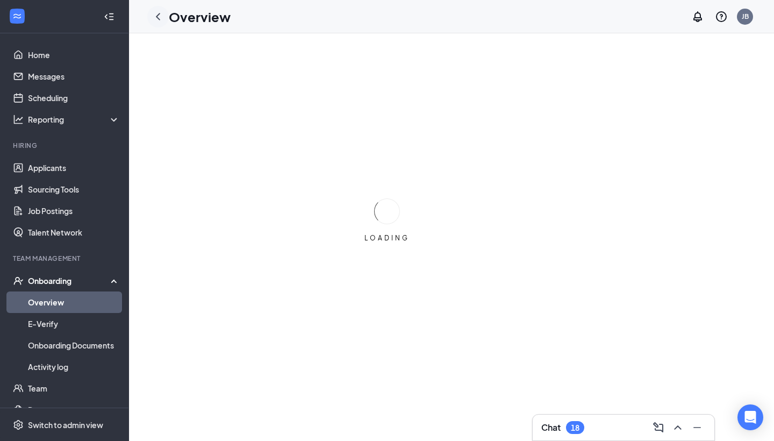
click at [155, 13] on icon "ChevronLeft" at bounding box center [158, 16] width 13 height 13
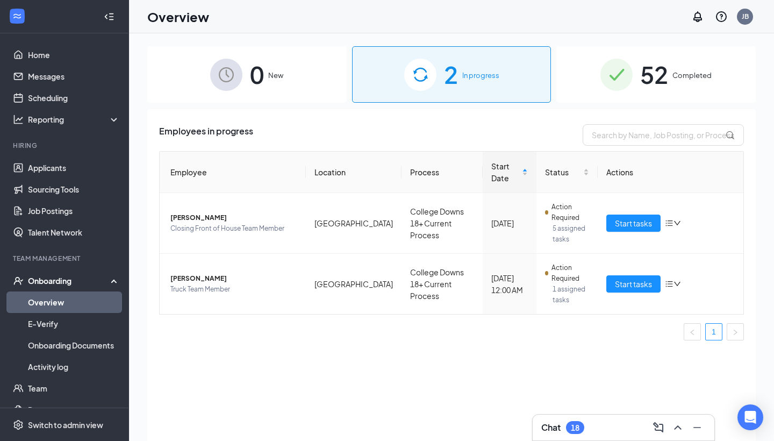
click at [304, 83] on div "0 New" at bounding box center [246, 74] width 199 height 56
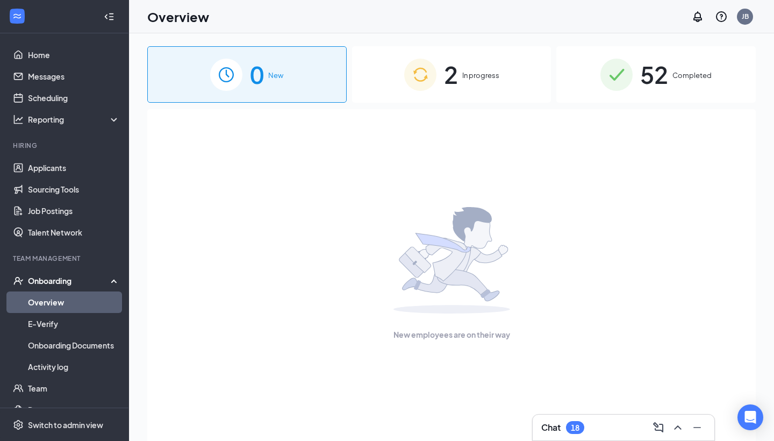
click at [404, 83] on img at bounding box center [420, 75] width 32 height 32
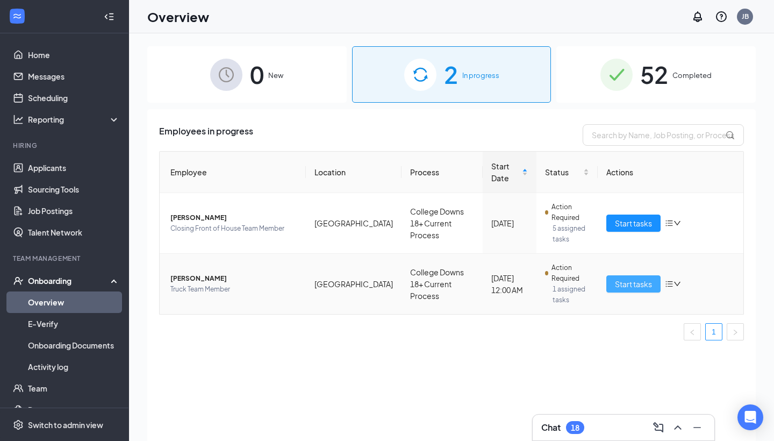
click at [639, 277] on button "Start tasks" at bounding box center [633, 283] width 54 height 17
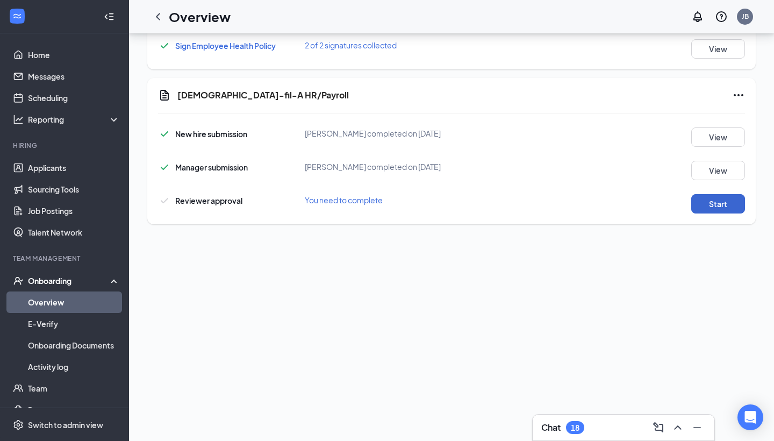
scroll to position [746, 0]
click at [700, 199] on button "Start" at bounding box center [718, 203] width 54 height 19
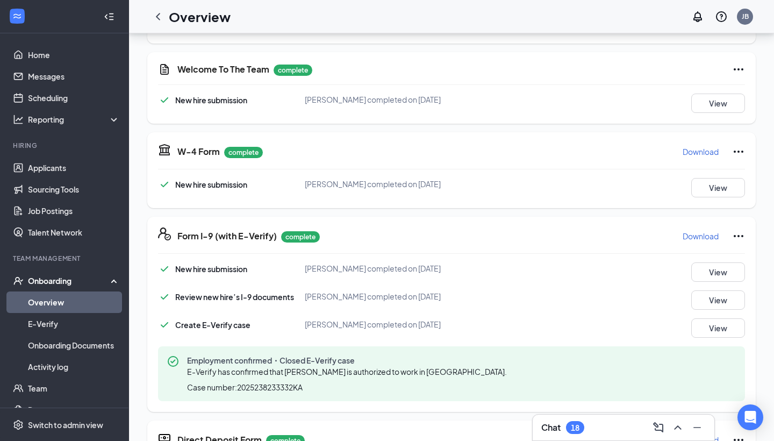
scroll to position [156, 0]
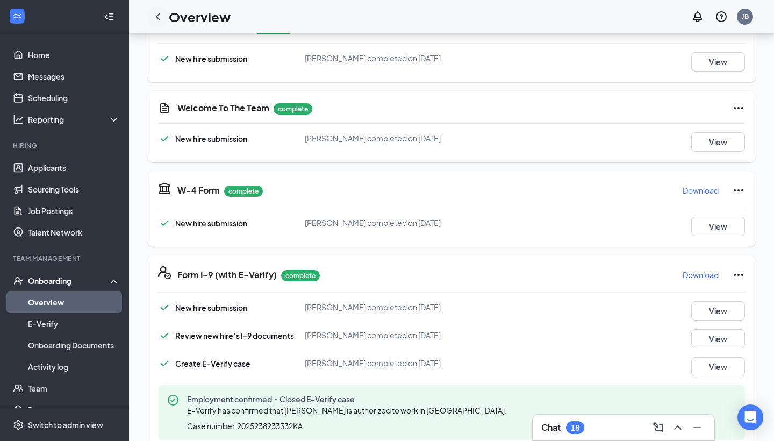
click at [156, 17] on icon "ChevronLeft" at bounding box center [158, 16] width 13 height 13
